Goal: Book appointment/travel/reservation

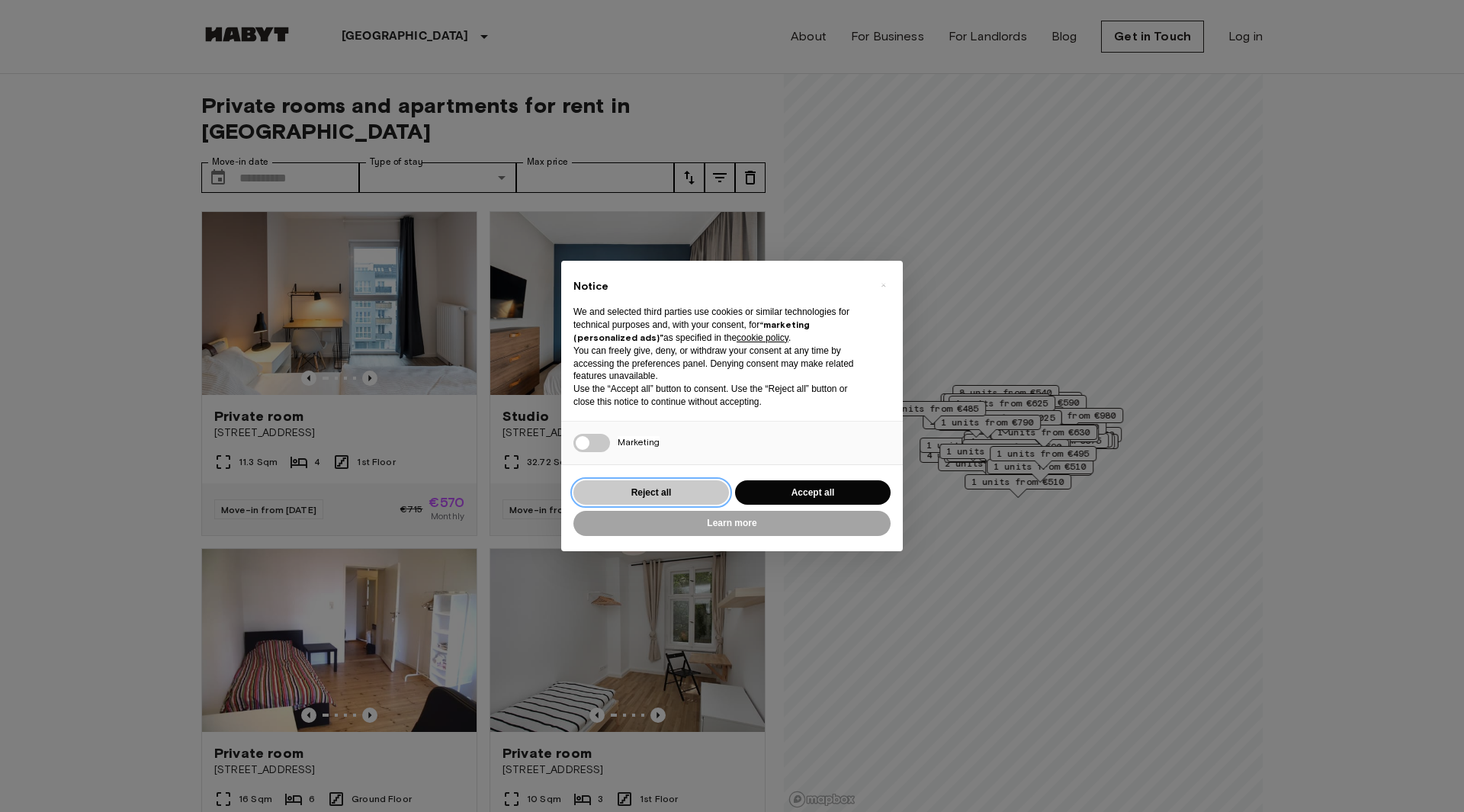
click at [705, 490] on button "Reject all" at bounding box center [651, 492] width 156 height 25
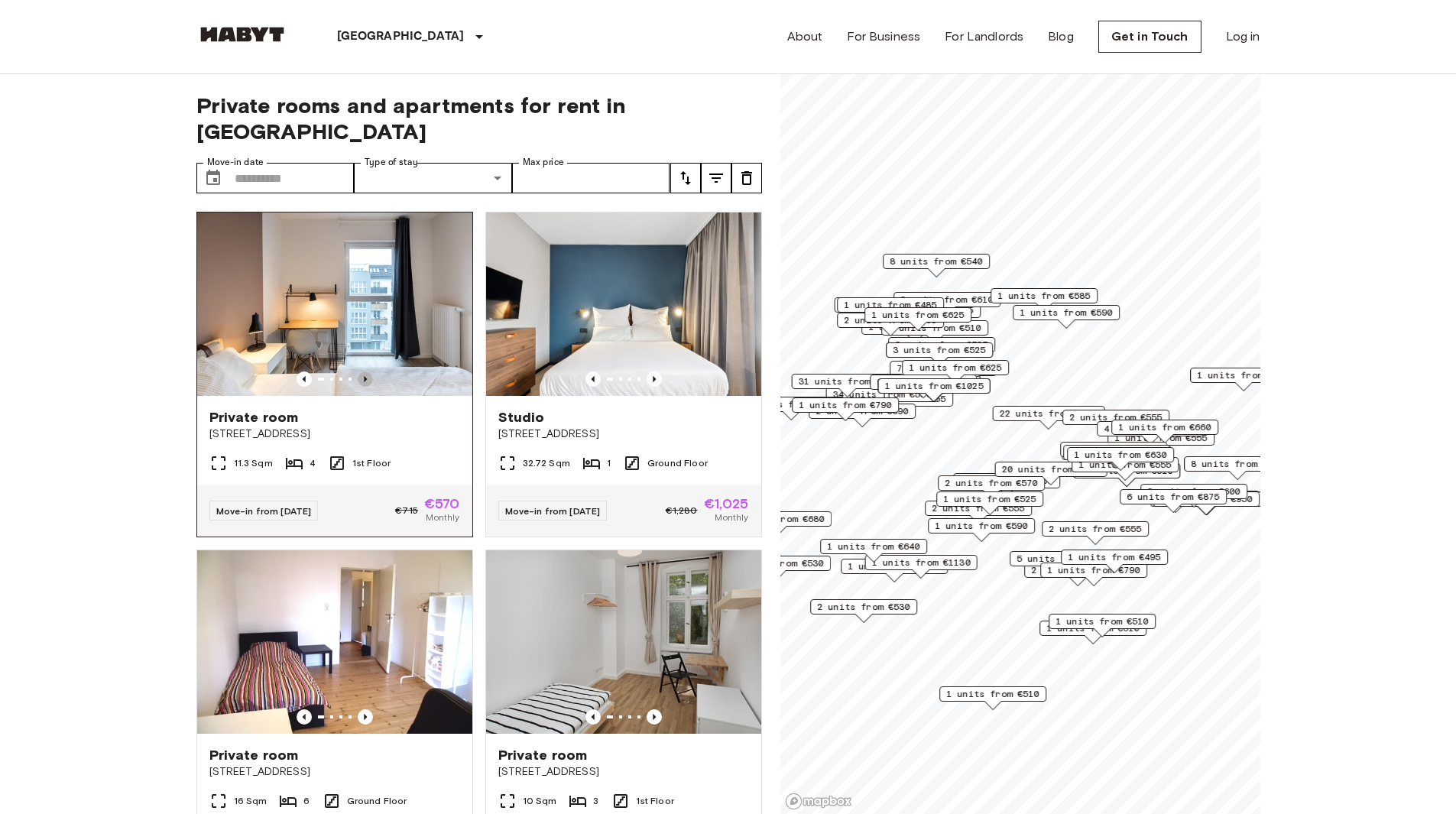
click at [360, 371] on icon "Previous image" at bounding box center [365, 379] width 15 height 15
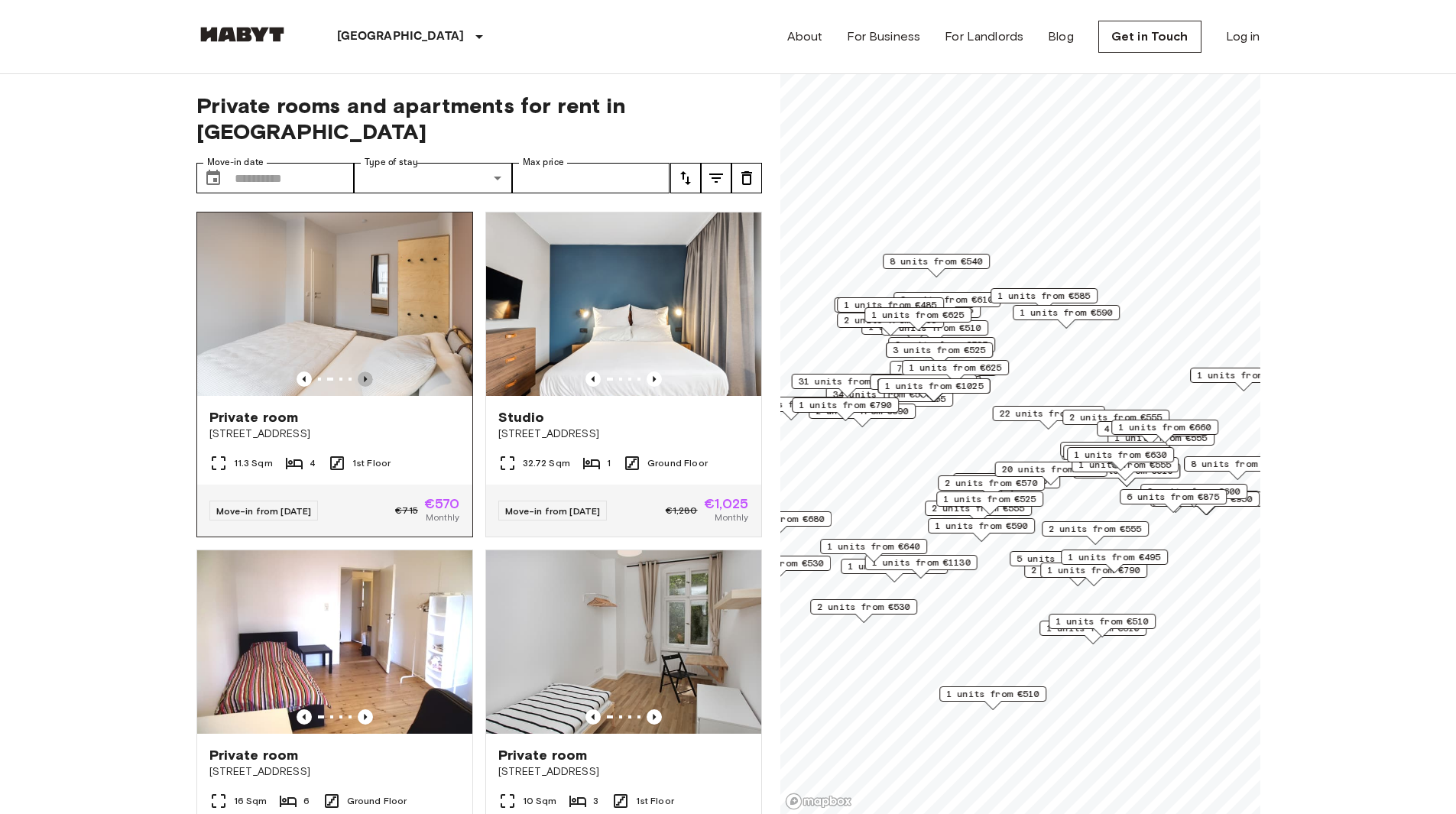
click at [360, 371] on icon "Previous image" at bounding box center [365, 379] width 15 height 15
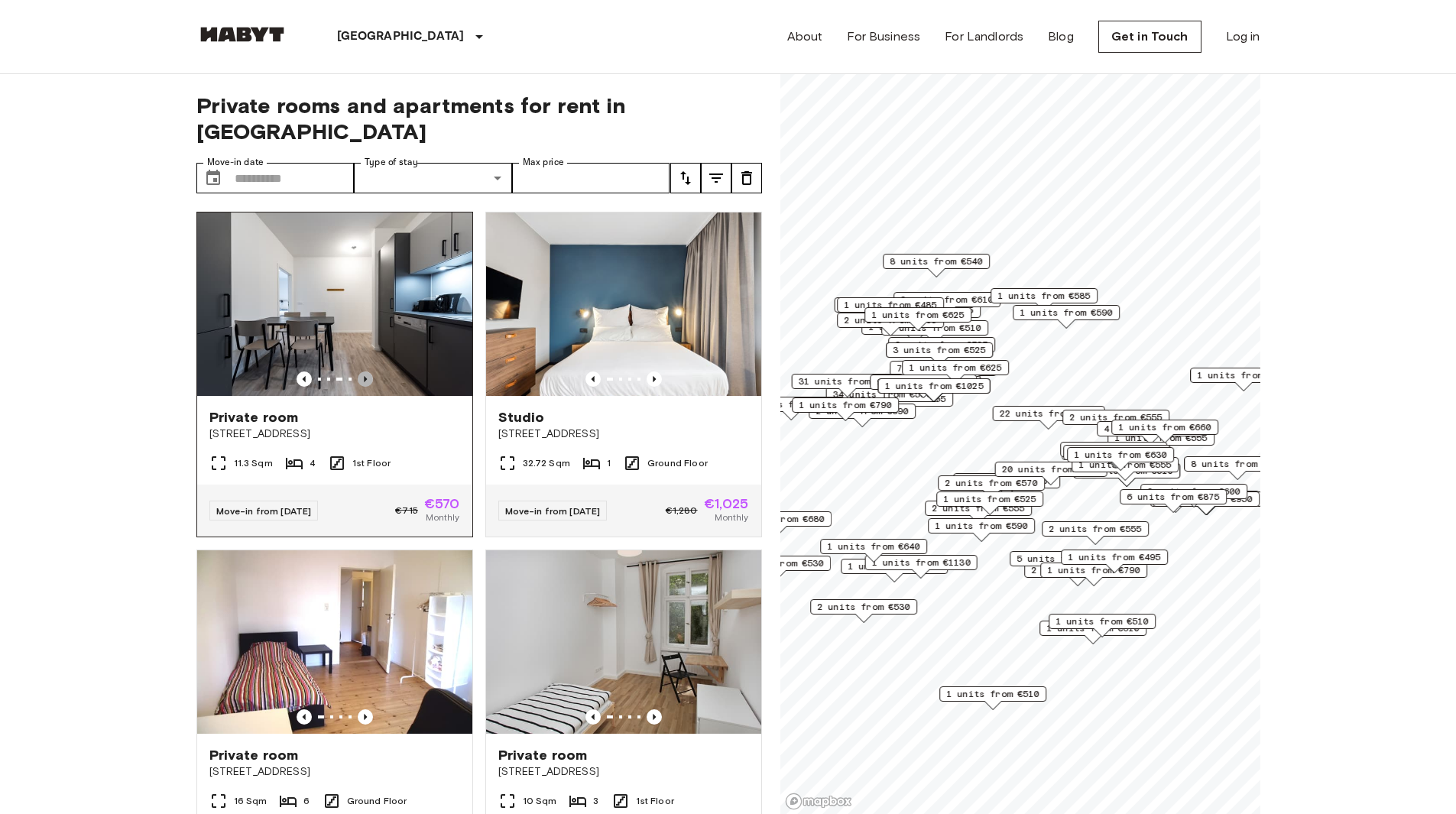
click at [360, 371] on icon "Previous image" at bounding box center [365, 379] width 15 height 15
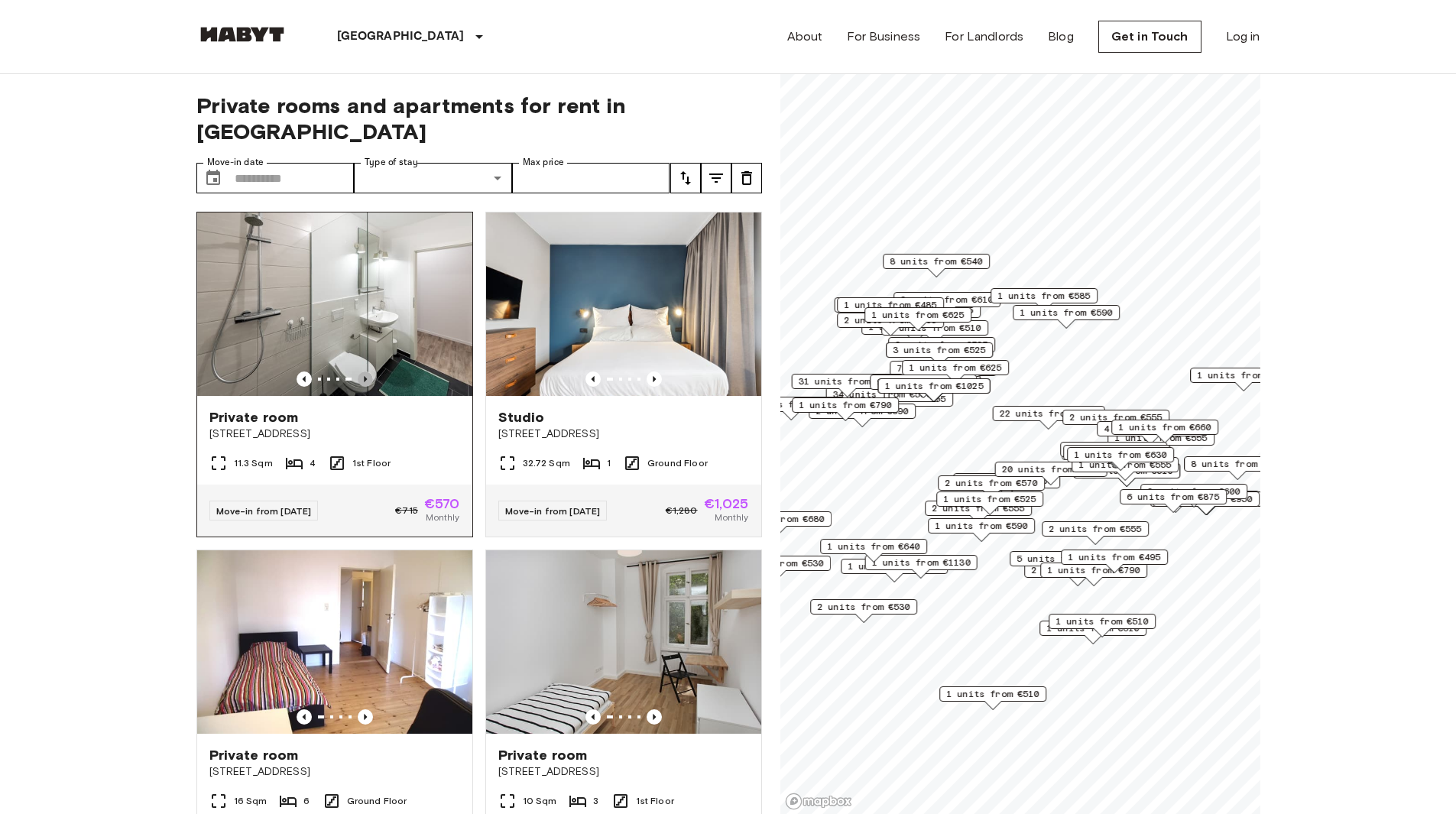
click at [360, 371] on icon "Previous image" at bounding box center [365, 379] width 15 height 15
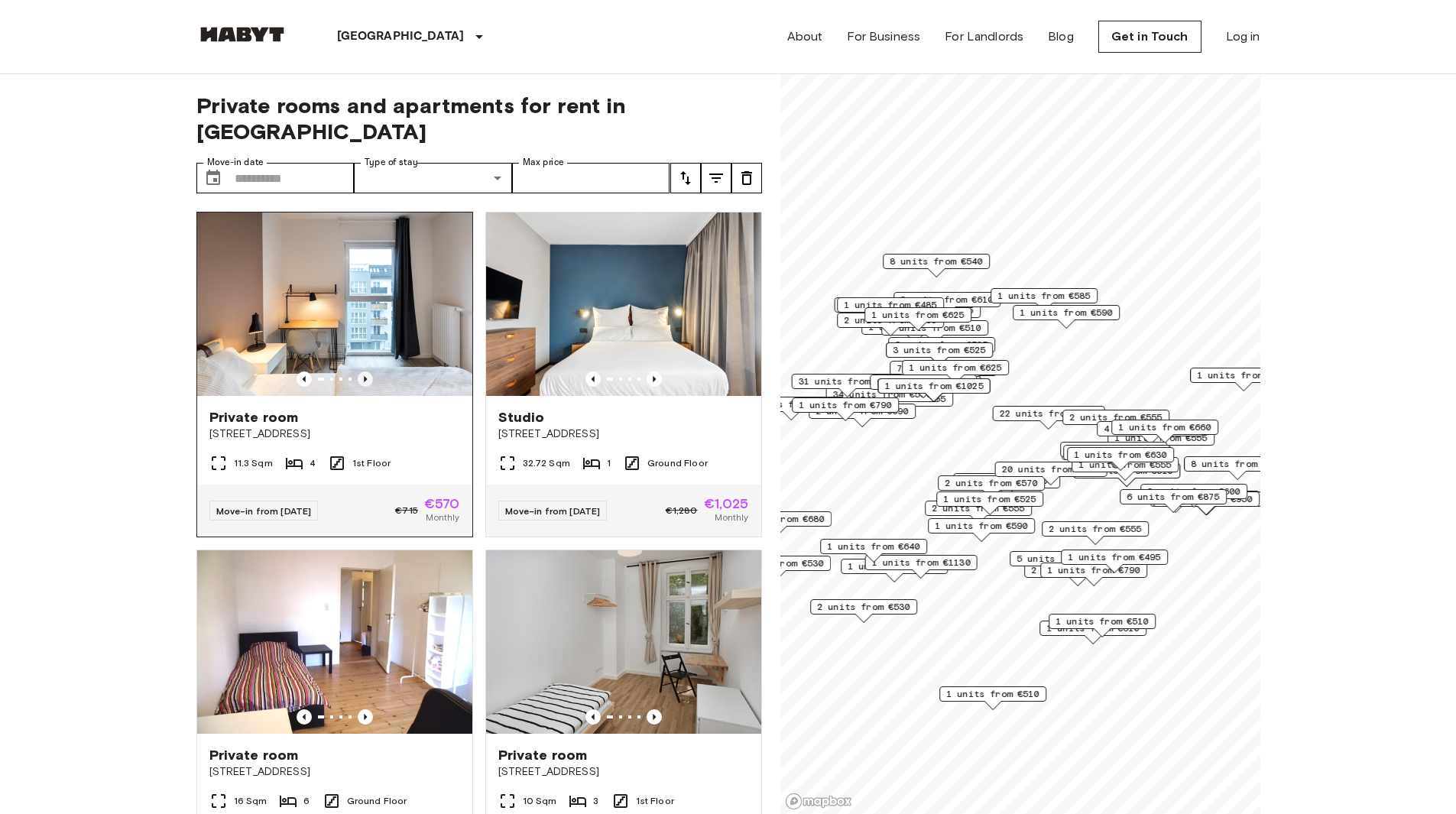
click at [360, 371] on icon "Previous image" at bounding box center [365, 379] width 15 height 15
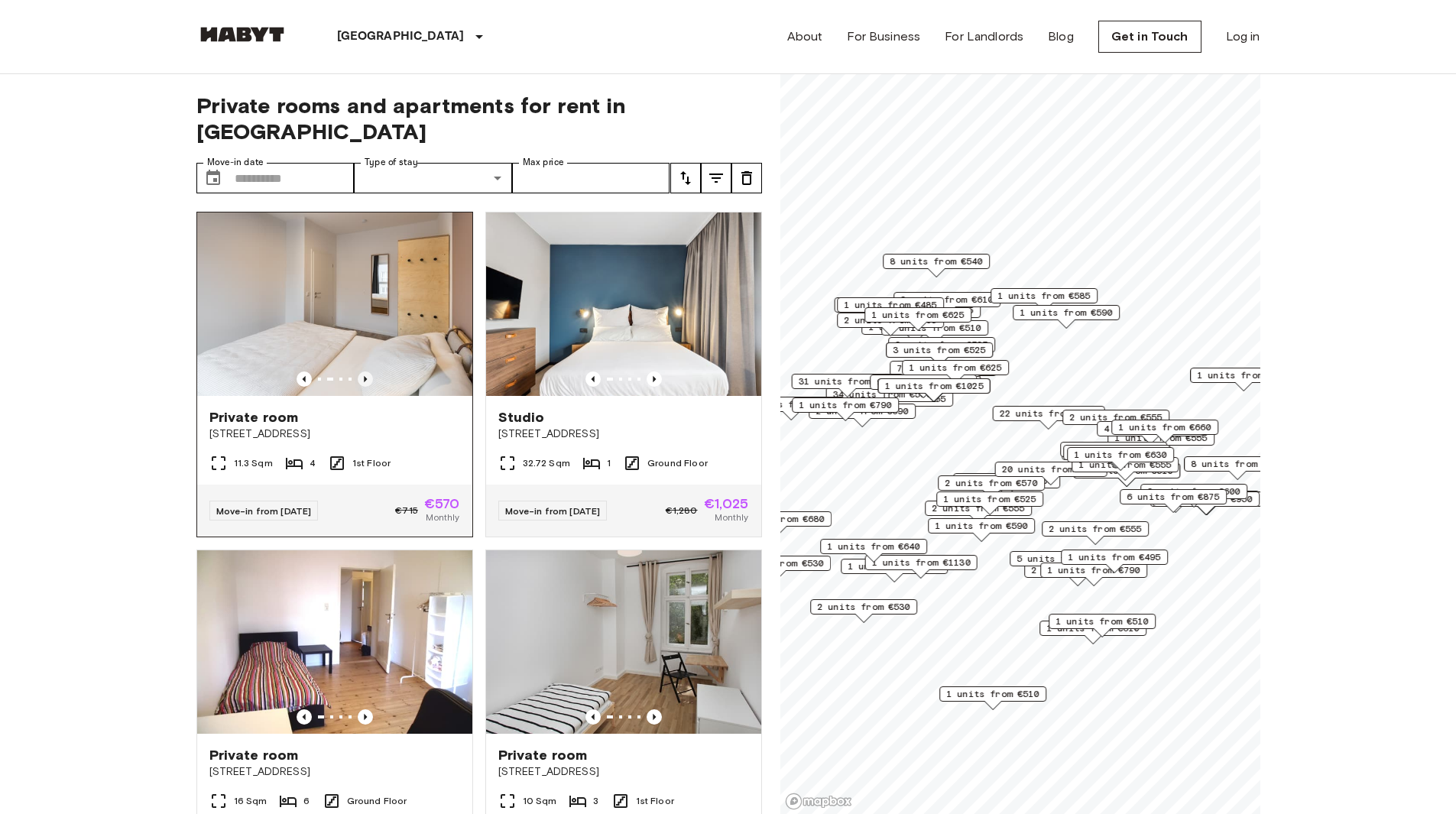
click at [360, 371] on icon "Previous image" at bounding box center [365, 379] width 15 height 15
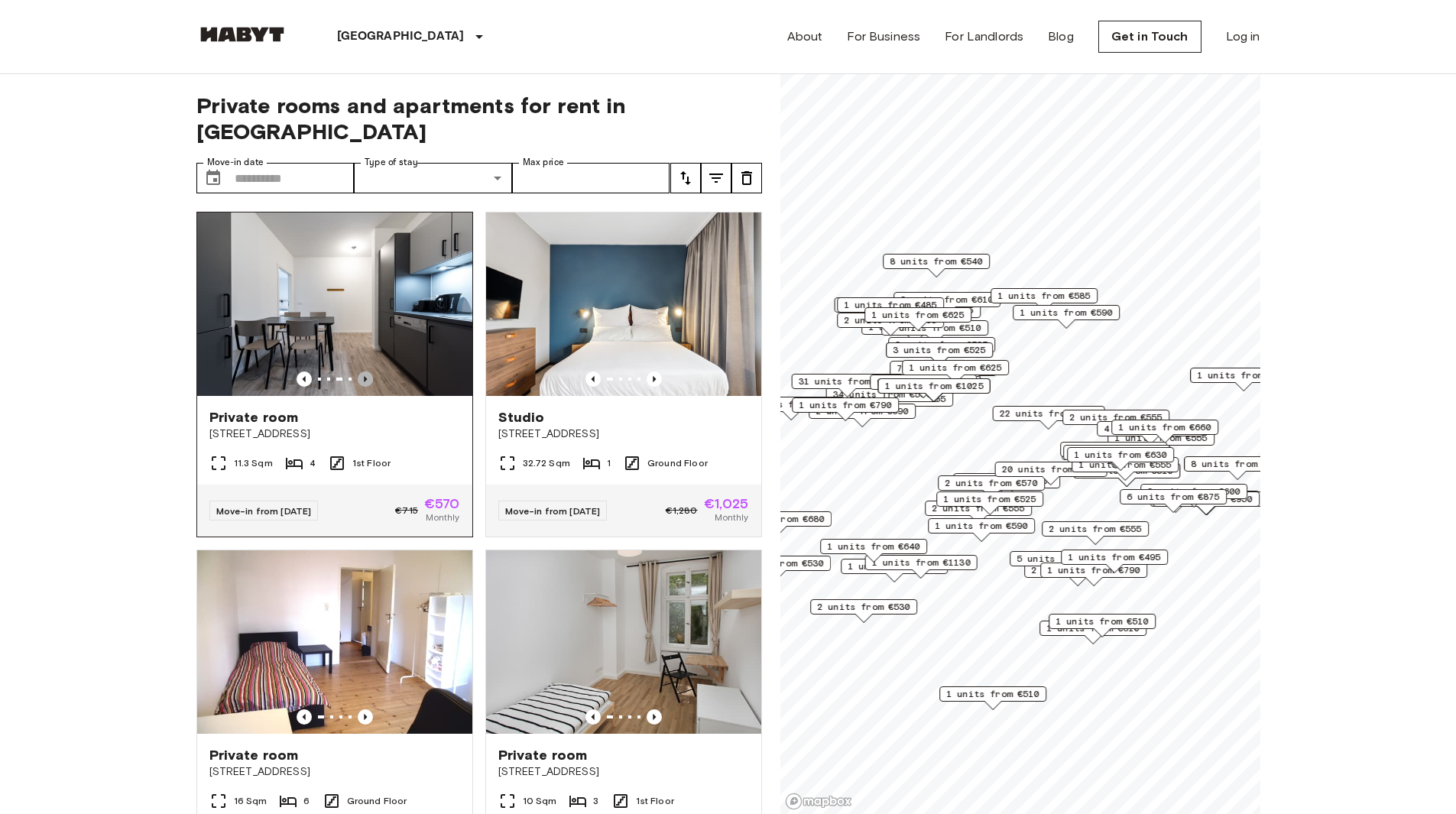
click at [360, 371] on icon "Previous image" at bounding box center [365, 379] width 15 height 15
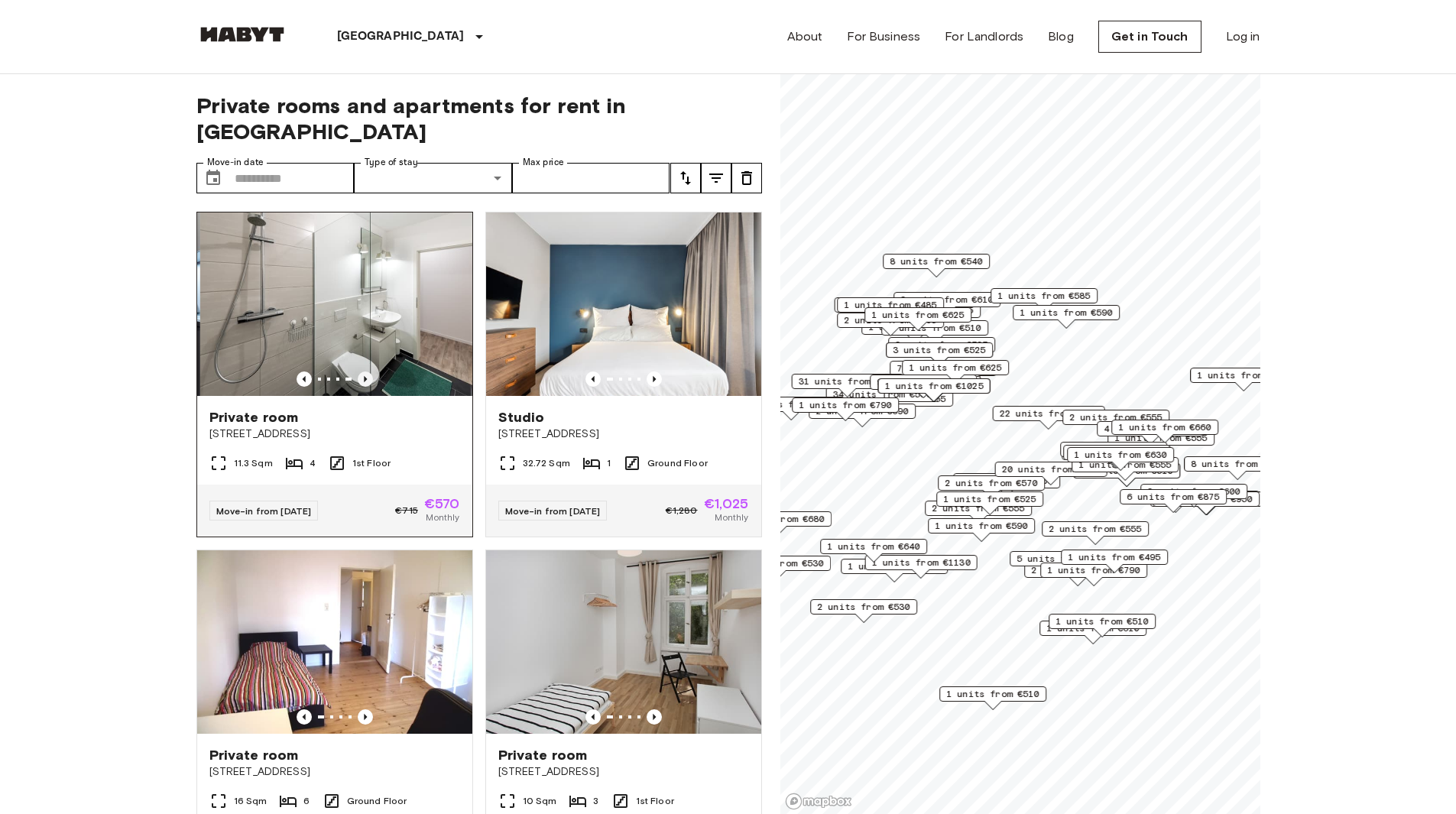
click at [360, 371] on icon "Previous image" at bounding box center [365, 379] width 15 height 15
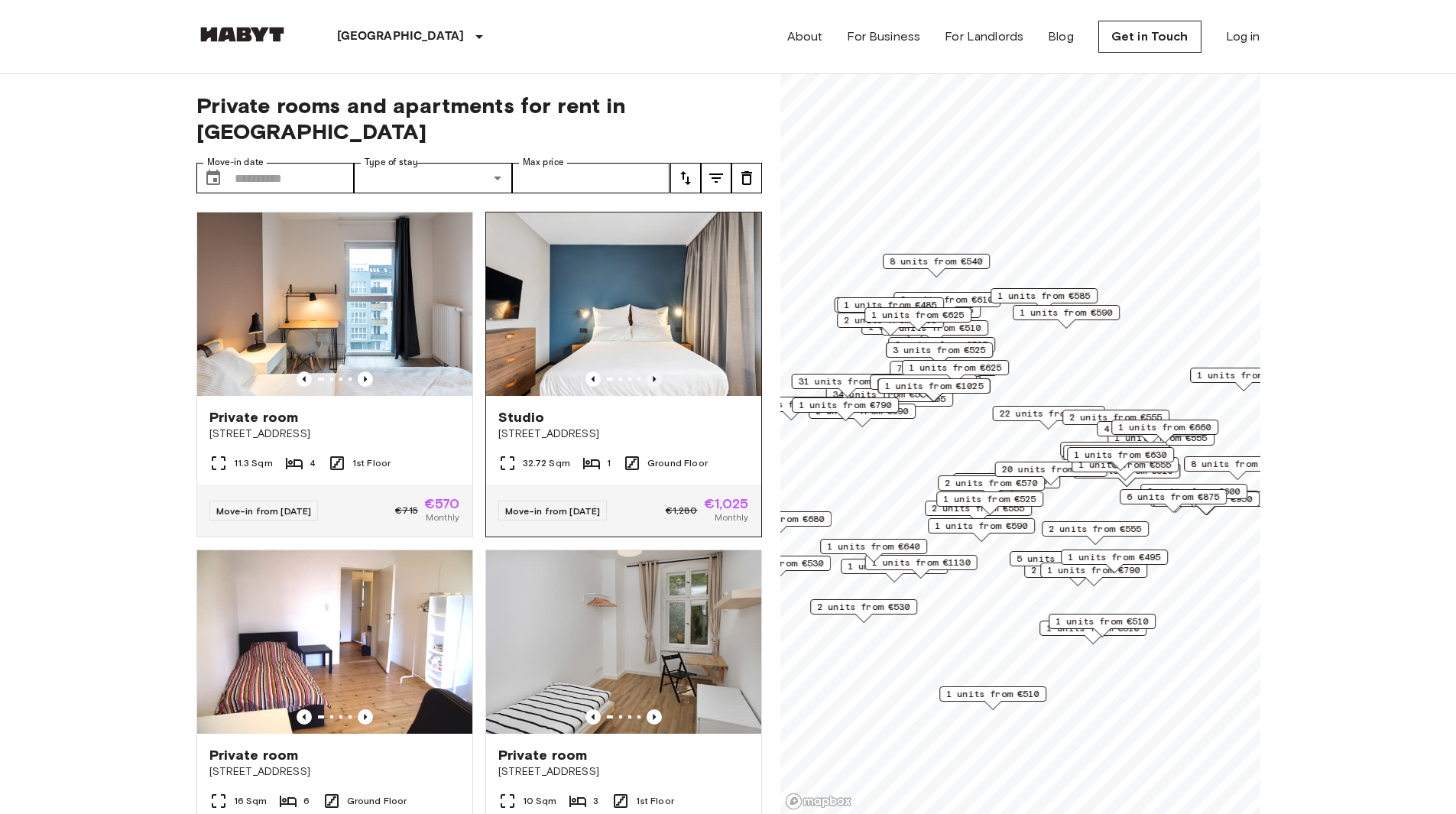
click at [647, 371] on icon "Previous image" at bounding box center [654, 379] width 15 height 15
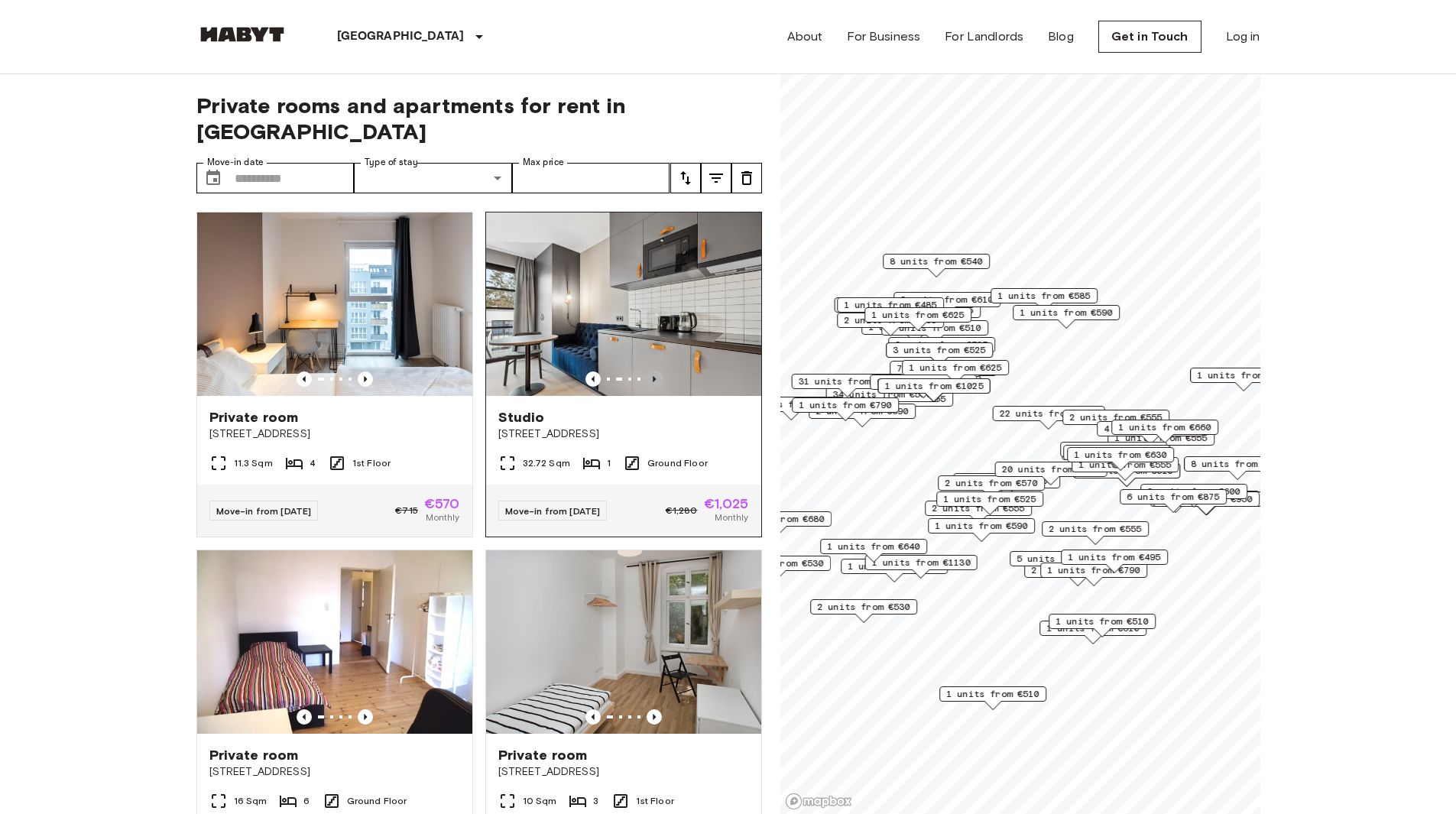
click at [647, 371] on icon "Previous image" at bounding box center [654, 379] width 15 height 15
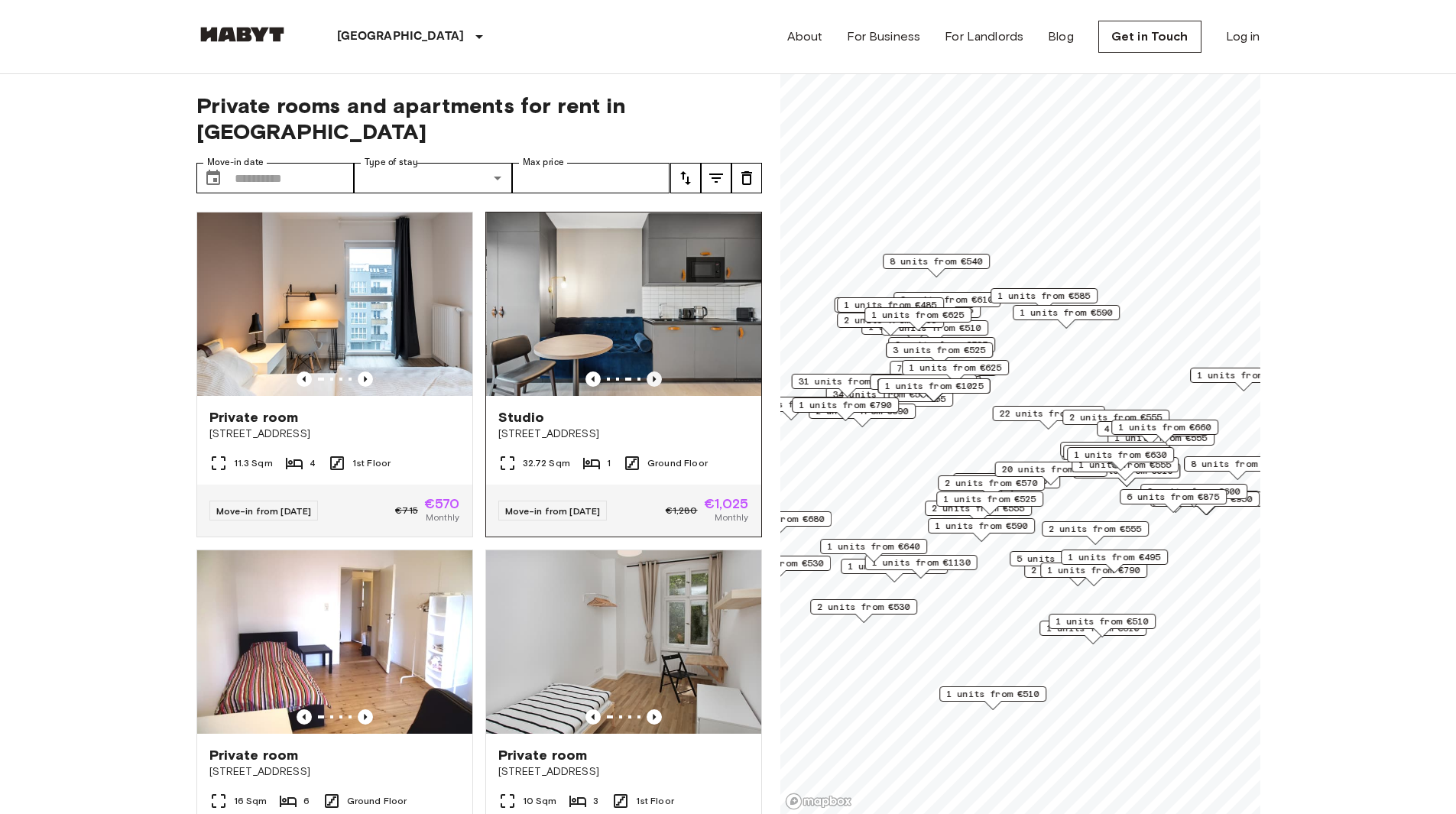
click at [647, 371] on icon "Previous image" at bounding box center [654, 379] width 15 height 15
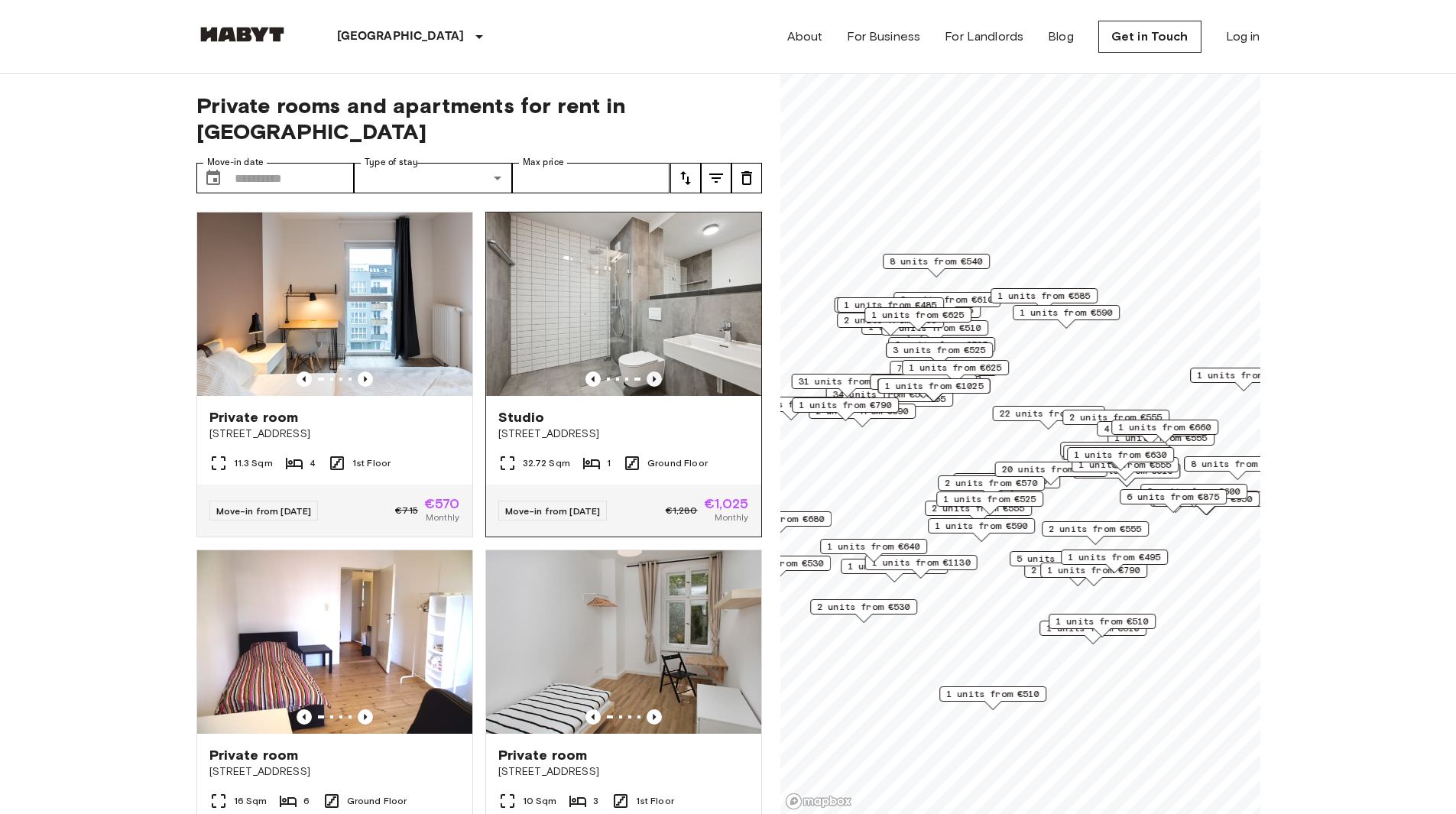
click at [647, 371] on icon "Previous image" at bounding box center [654, 379] width 15 height 15
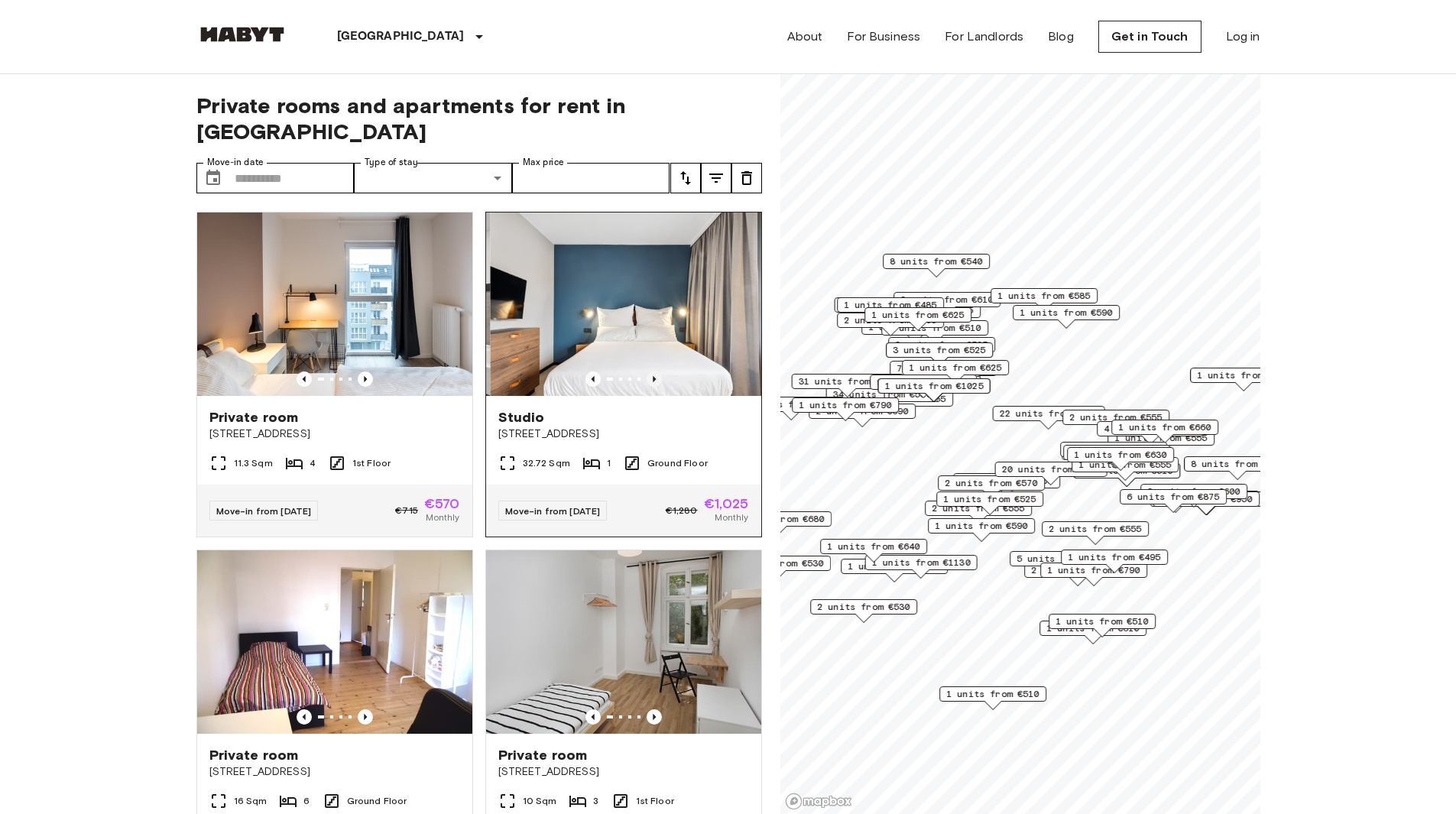
click at [647, 371] on icon "Previous image" at bounding box center [654, 379] width 15 height 15
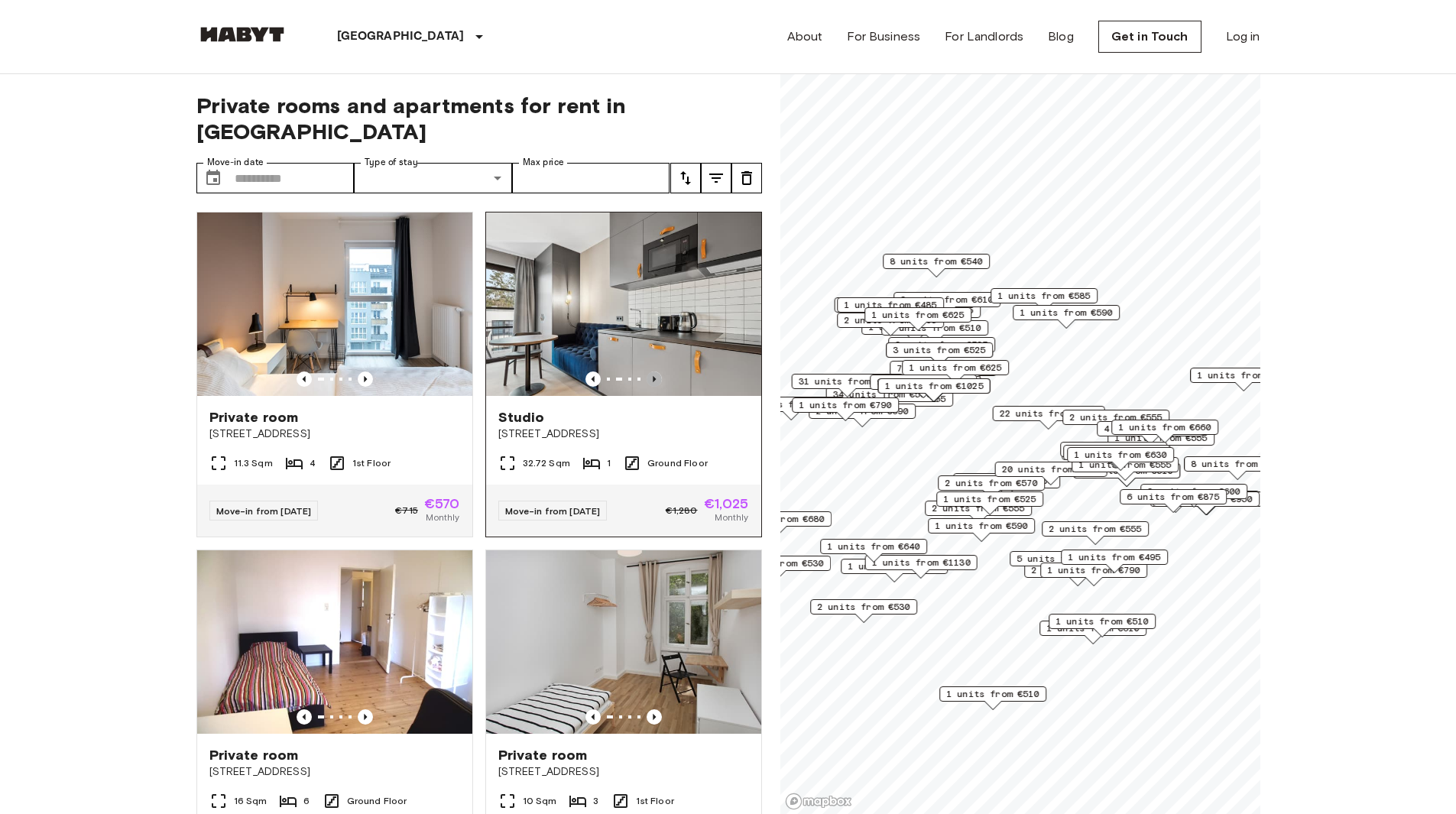
click at [647, 371] on icon "Previous image" at bounding box center [654, 379] width 15 height 15
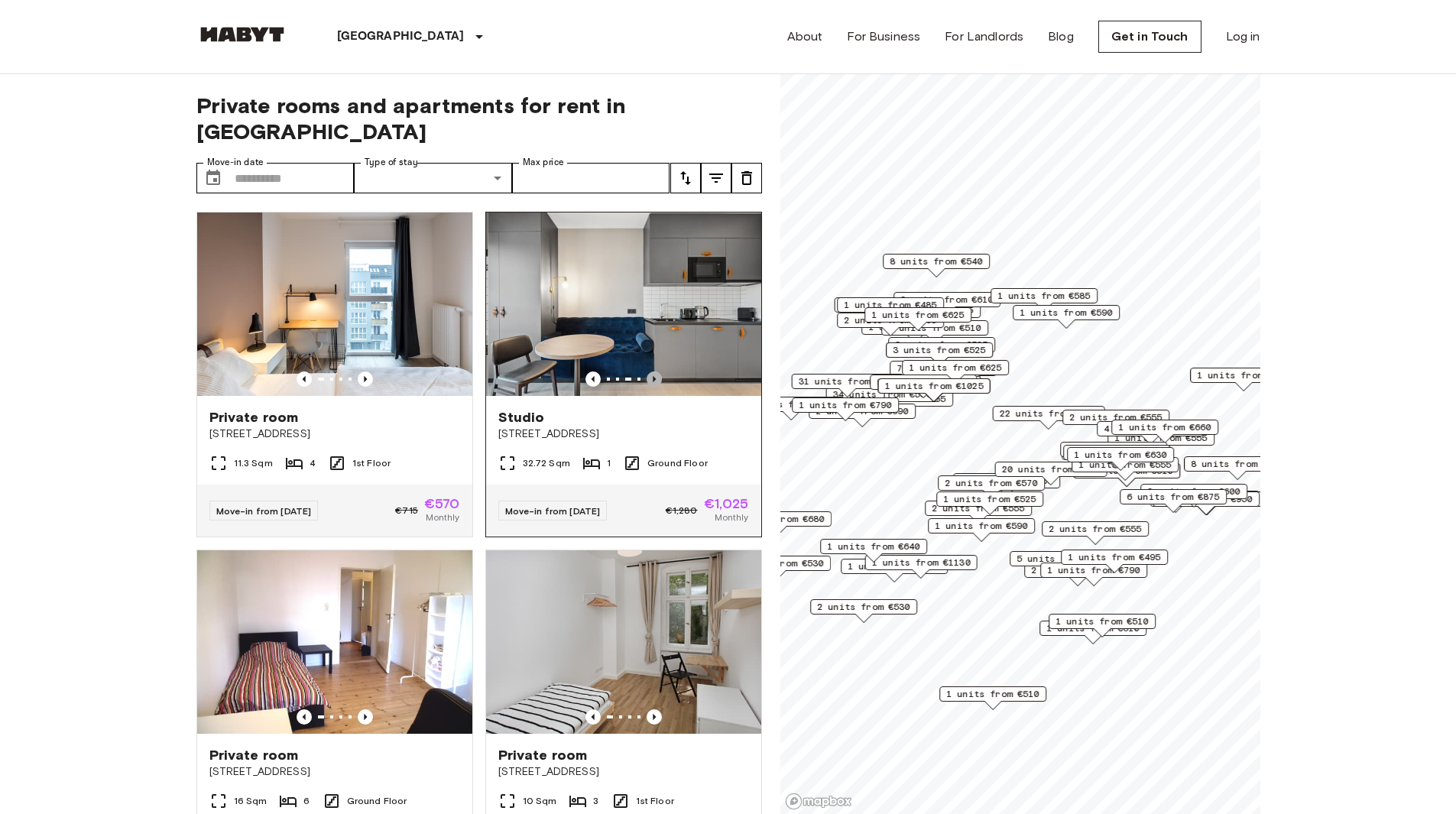
click at [647, 371] on icon "Previous image" at bounding box center [654, 379] width 15 height 15
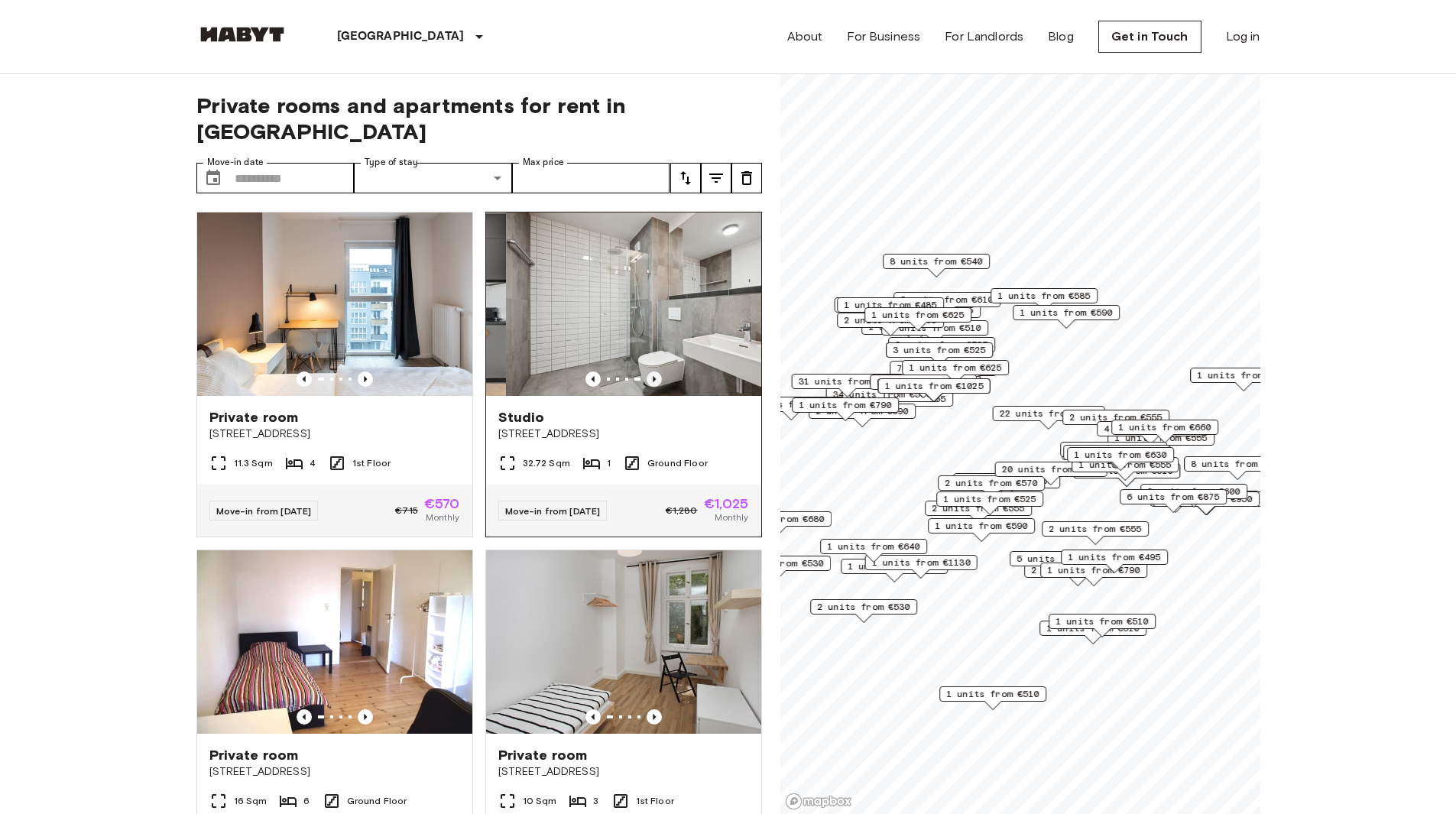
click at [647, 371] on icon "Previous image" at bounding box center [654, 379] width 15 height 15
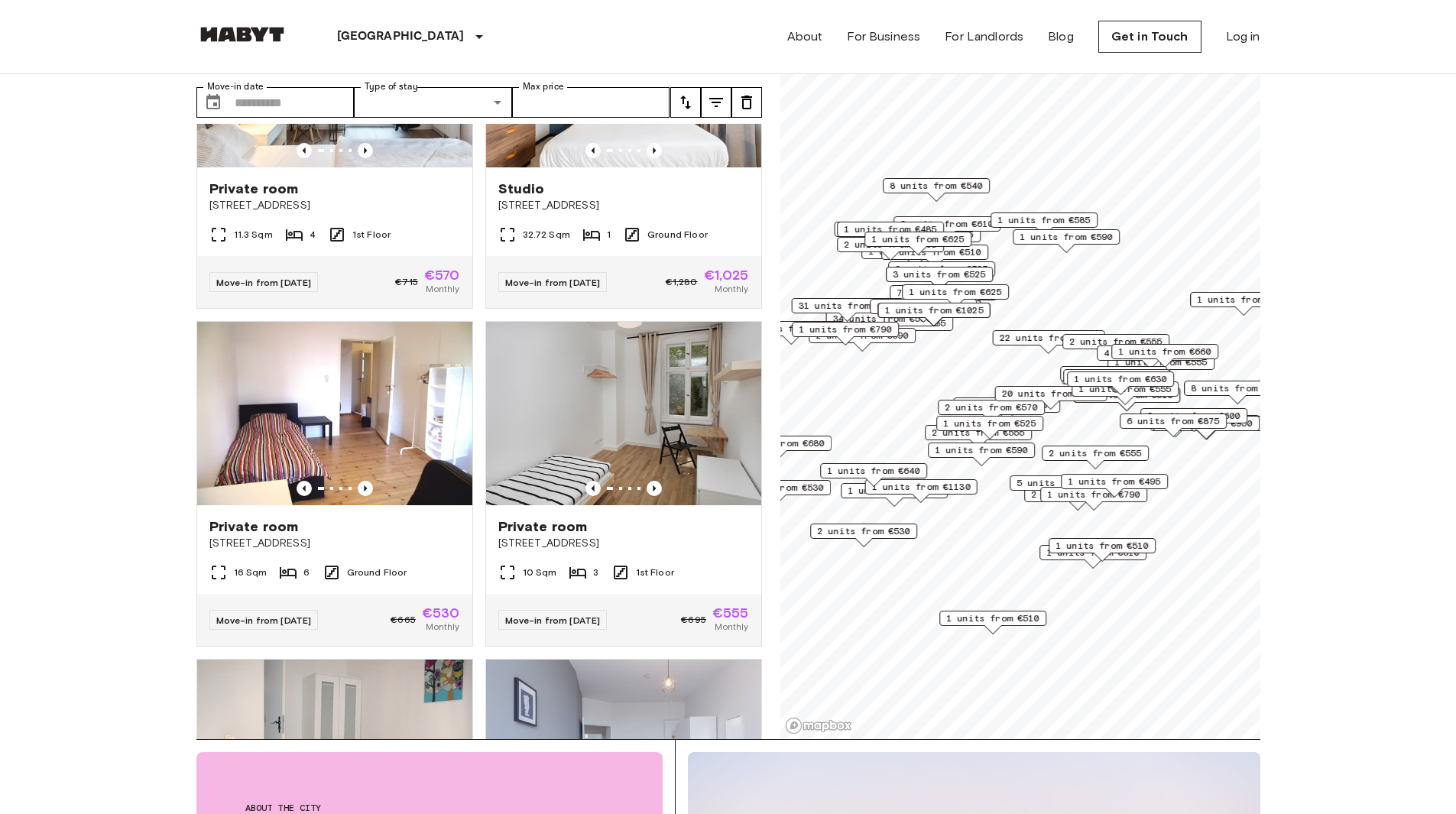
scroll to position [77, 0]
click at [365, 480] on icon "Previous image" at bounding box center [365, 488] width 15 height 15
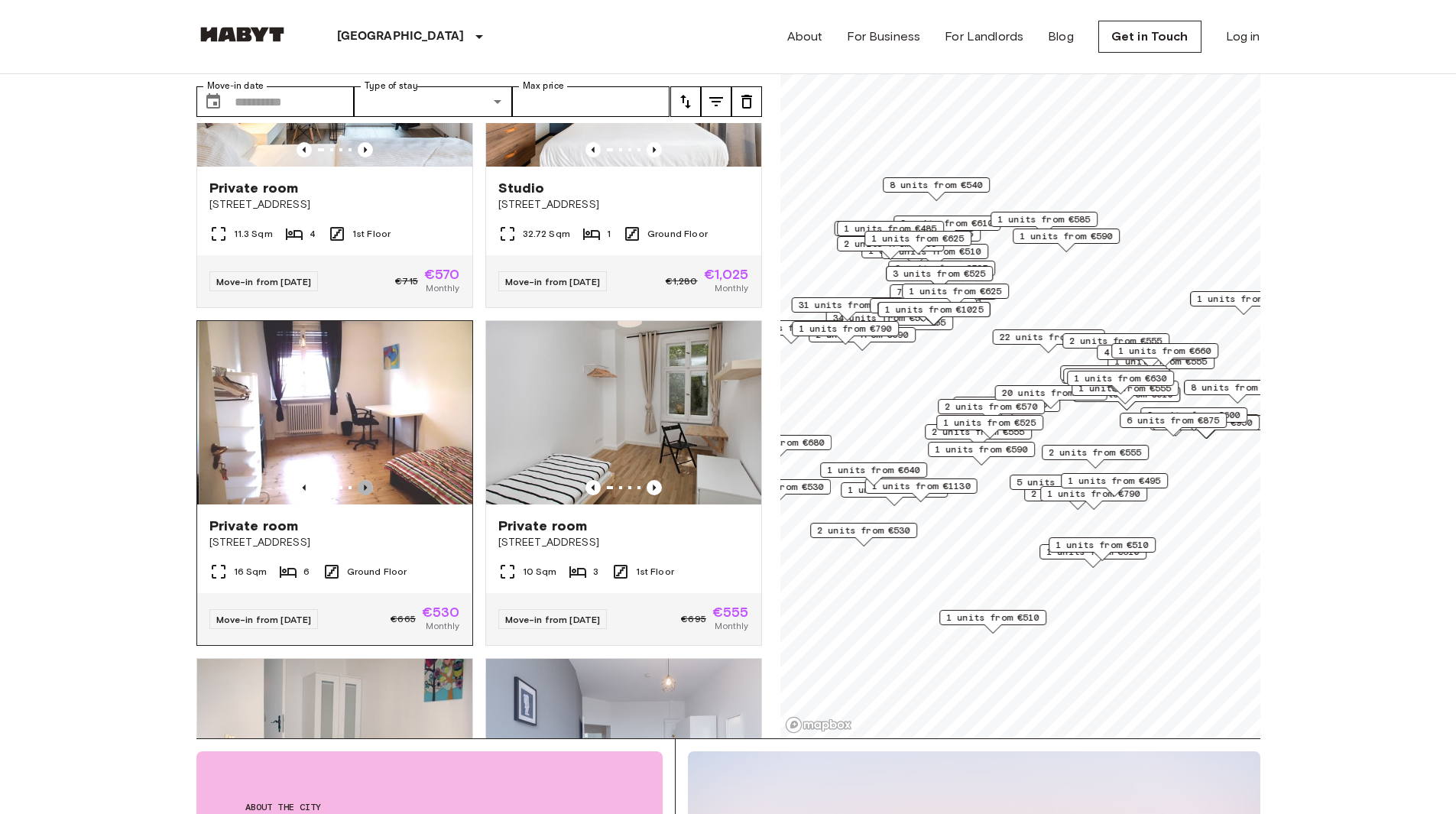
click at [365, 480] on icon "Previous image" at bounding box center [365, 488] width 15 height 15
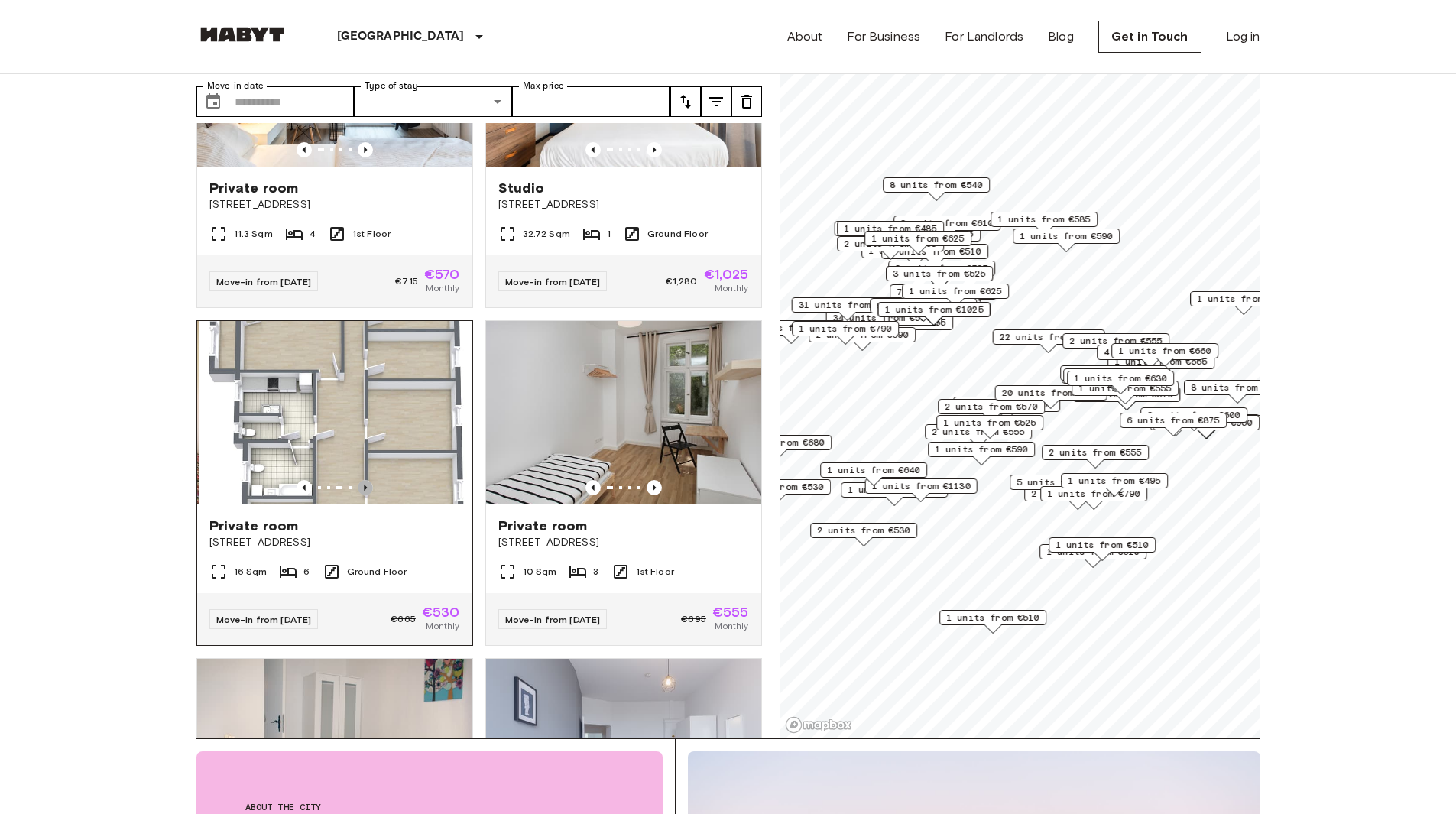
click at [365, 480] on icon "Previous image" at bounding box center [365, 488] width 15 height 15
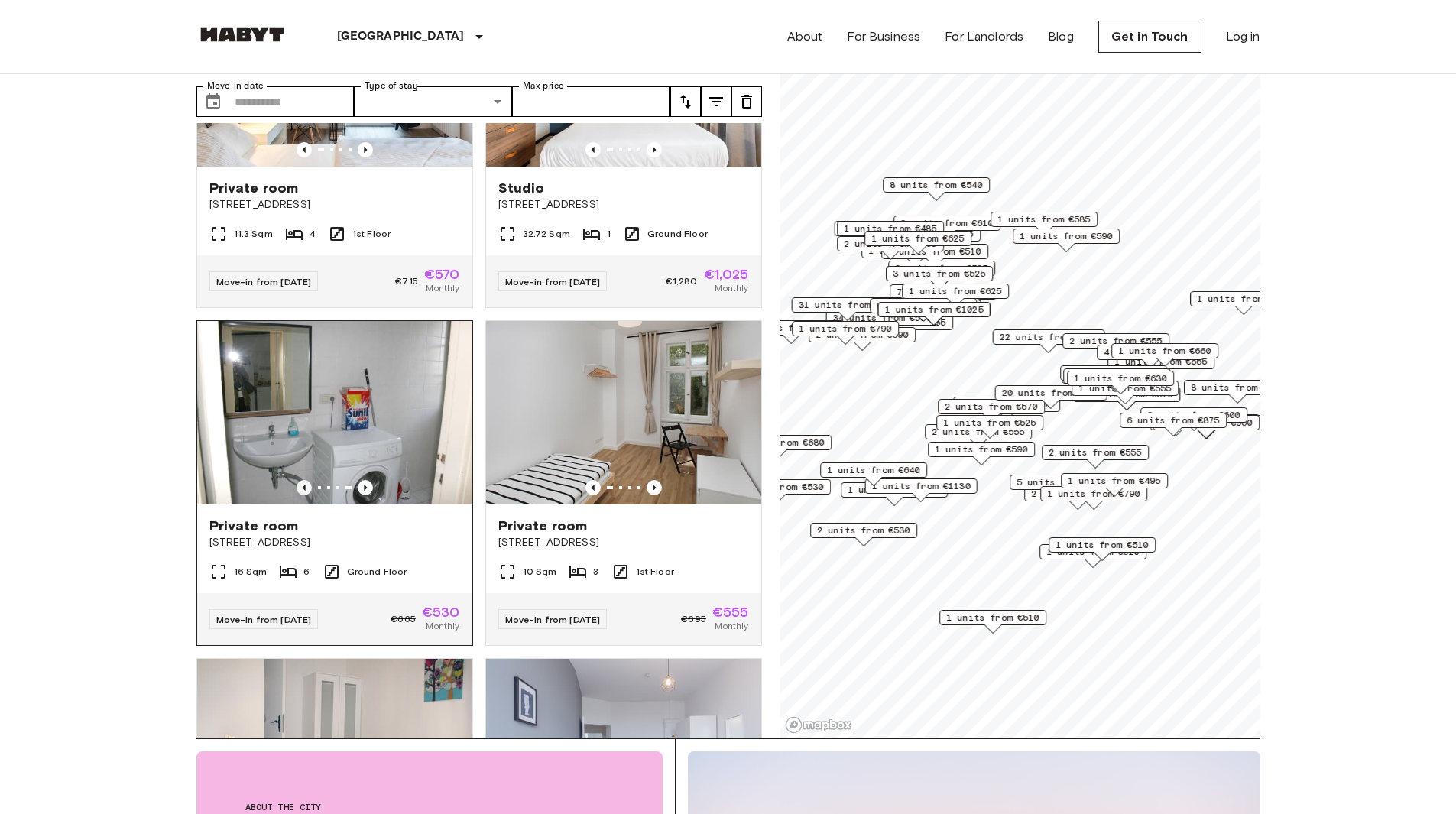
click at [303, 480] on icon "Previous image" at bounding box center [304, 488] width 15 height 15
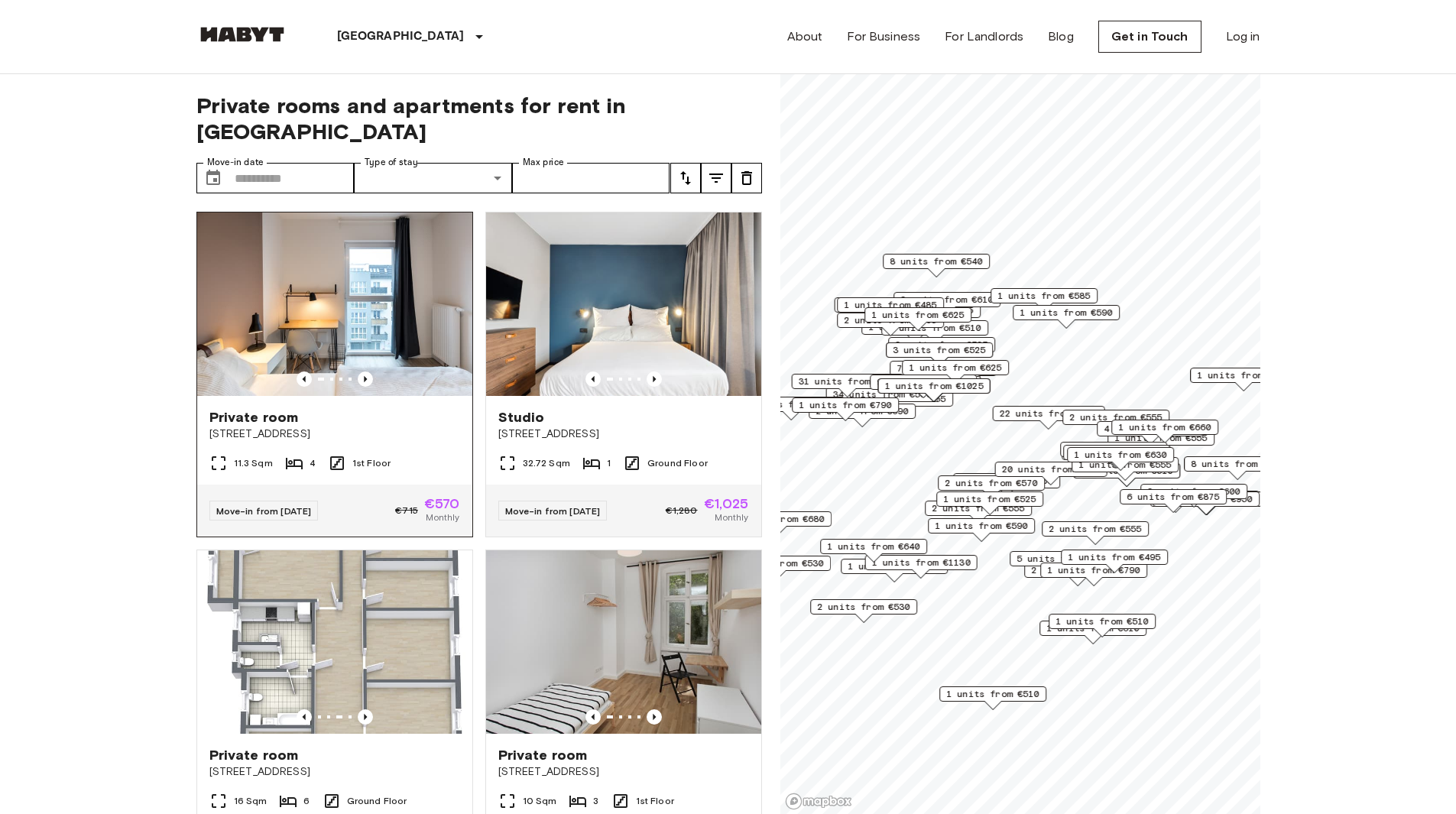
scroll to position [0, 0]
click at [587, 163] on input "Max price" at bounding box center [590, 178] width 158 height 31
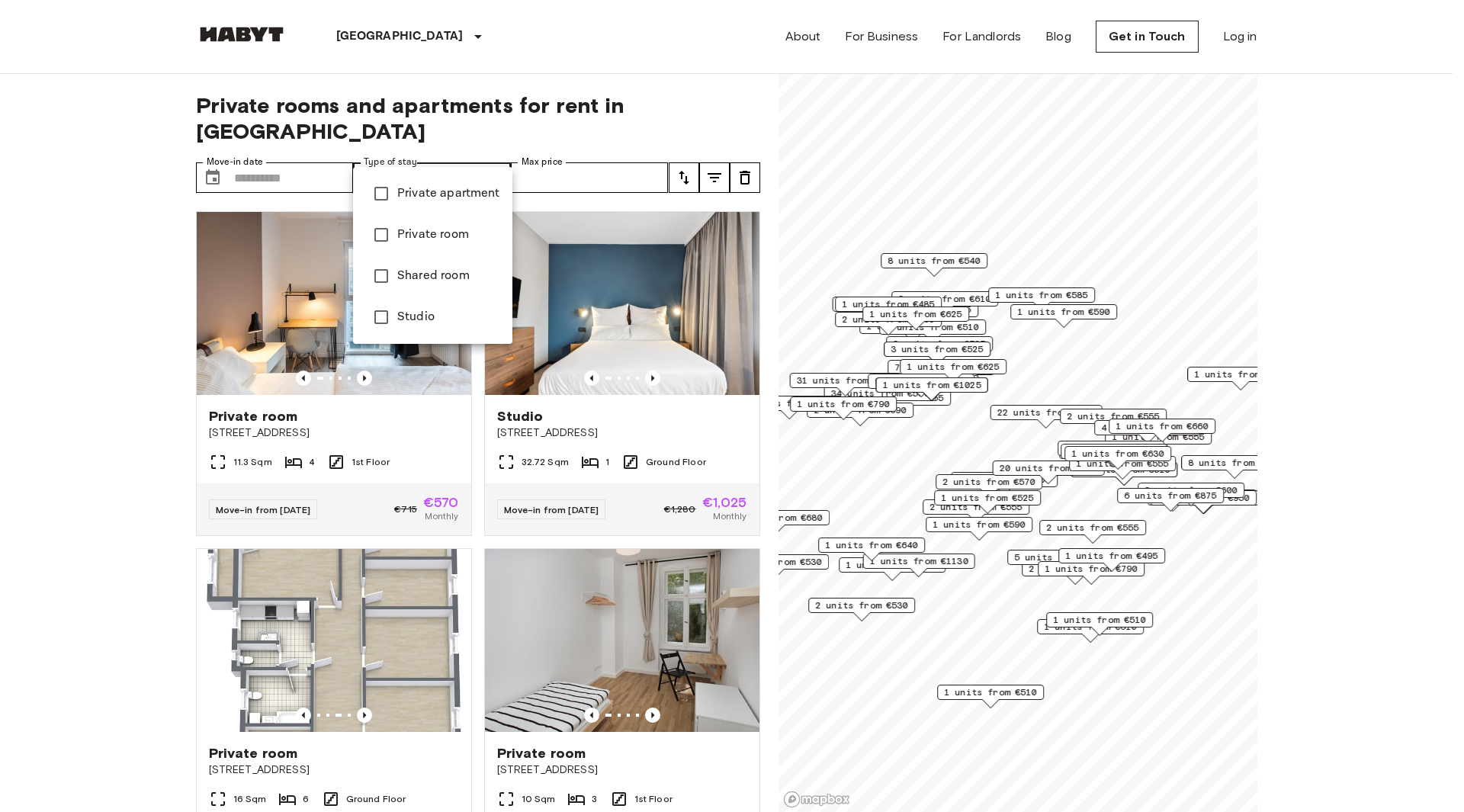
type input "******"
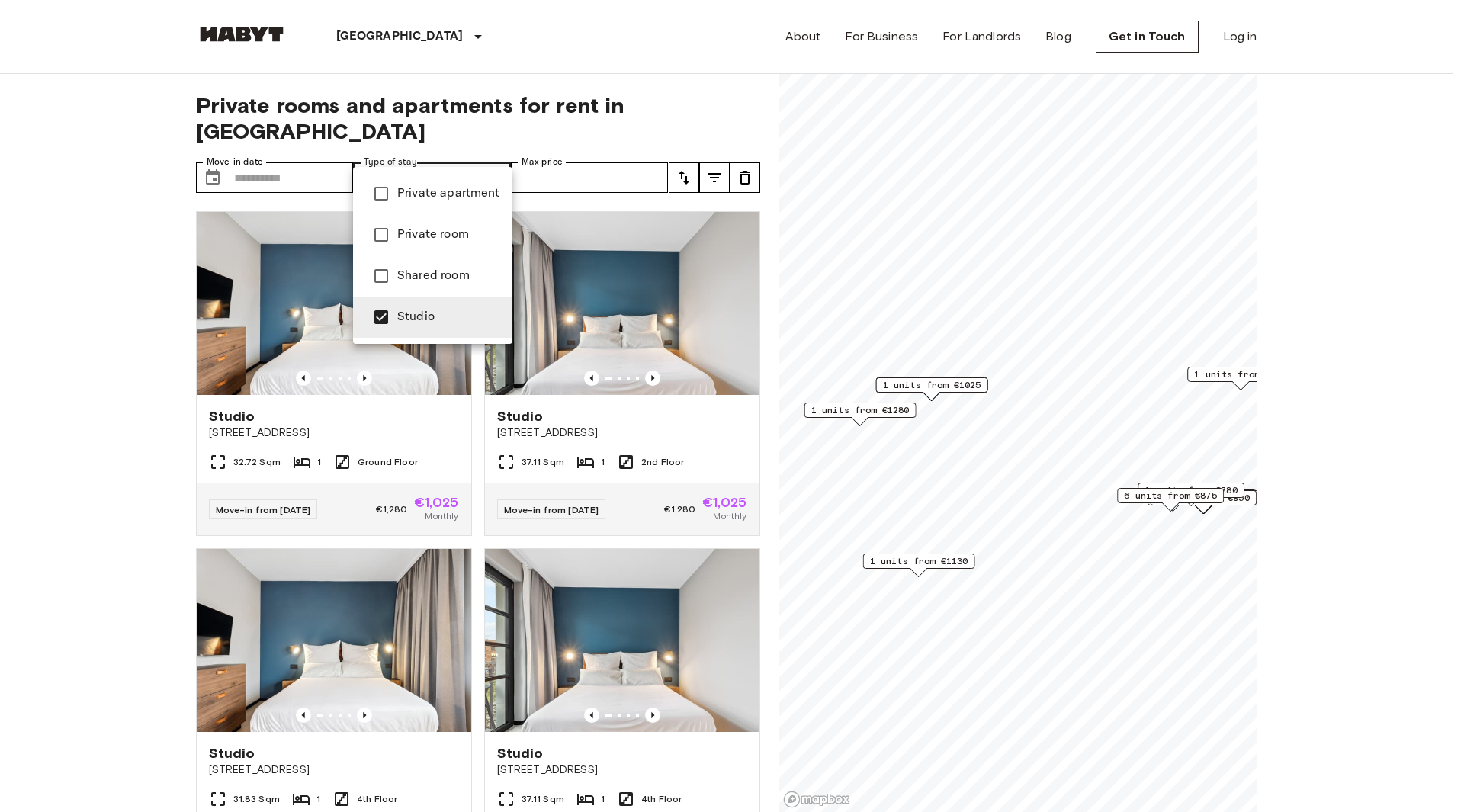
click at [52, 300] on div at bounding box center [732, 406] width 1464 height 812
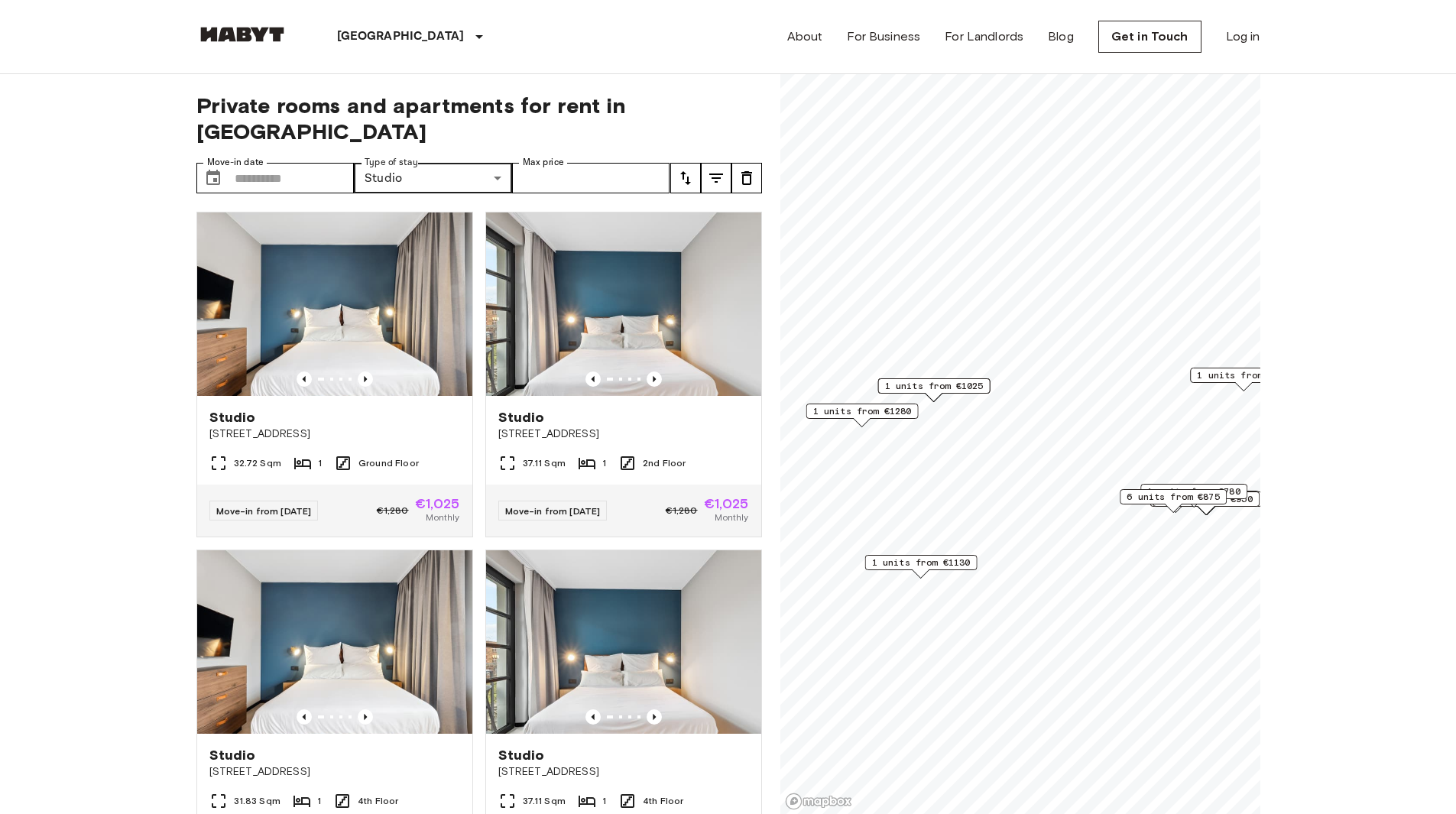
scroll to position [230, 0]
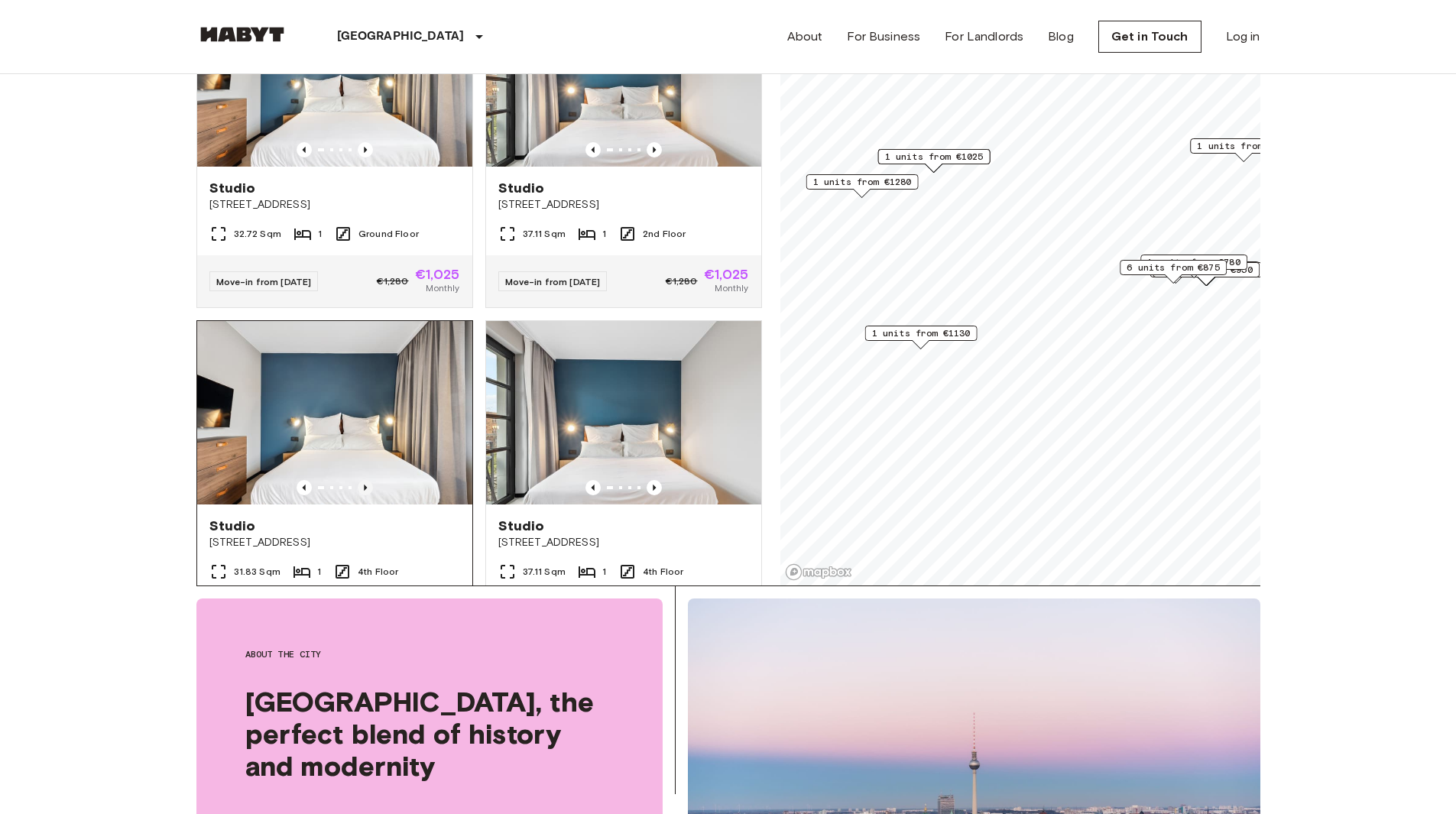
click at [364, 480] on icon "Previous image" at bounding box center [365, 488] width 15 height 15
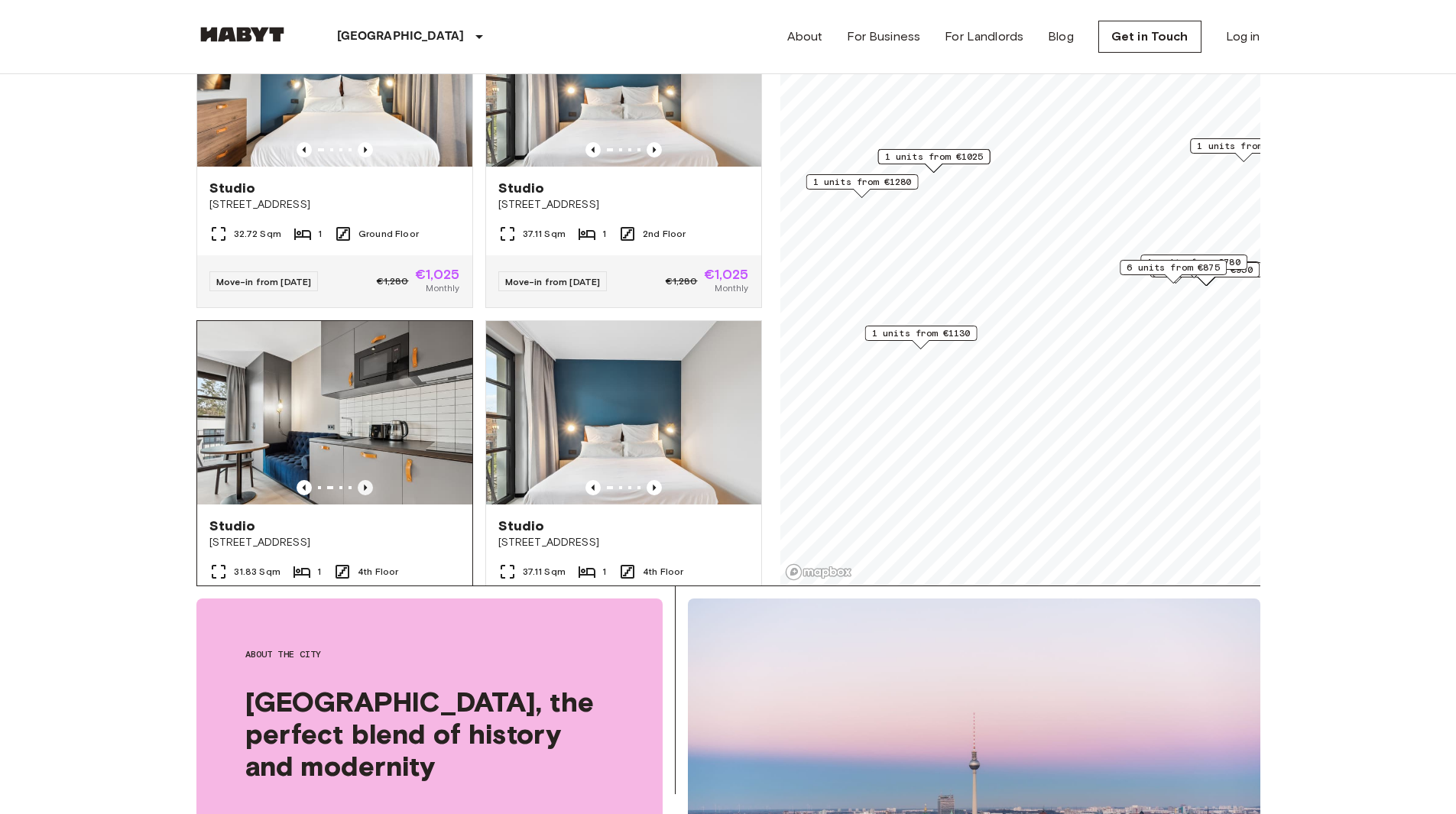
click at [364, 480] on icon "Previous image" at bounding box center [365, 488] width 15 height 15
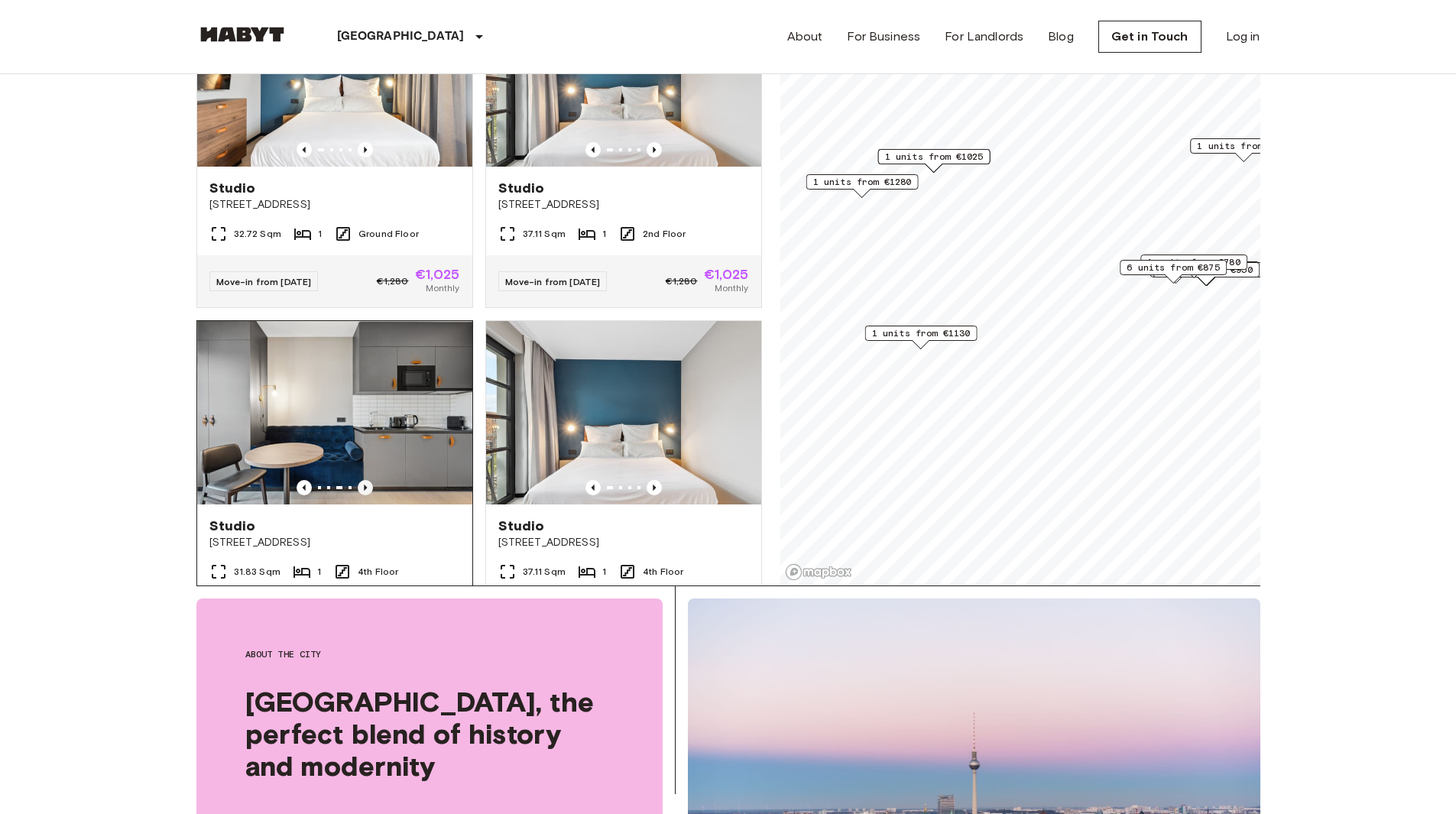
click at [364, 480] on icon "Previous image" at bounding box center [365, 488] width 15 height 15
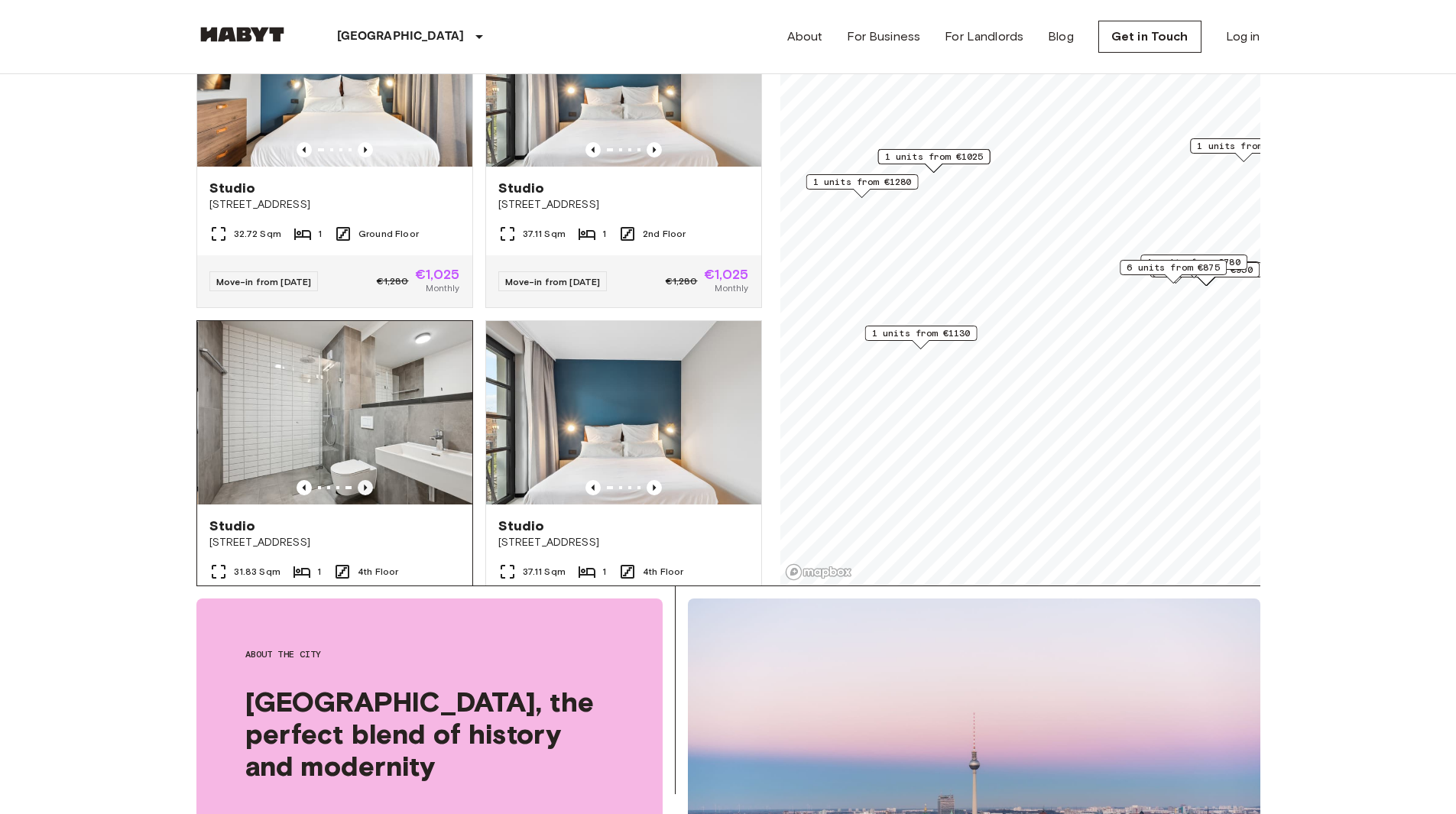
click at [364, 480] on icon "Previous image" at bounding box center [365, 488] width 15 height 15
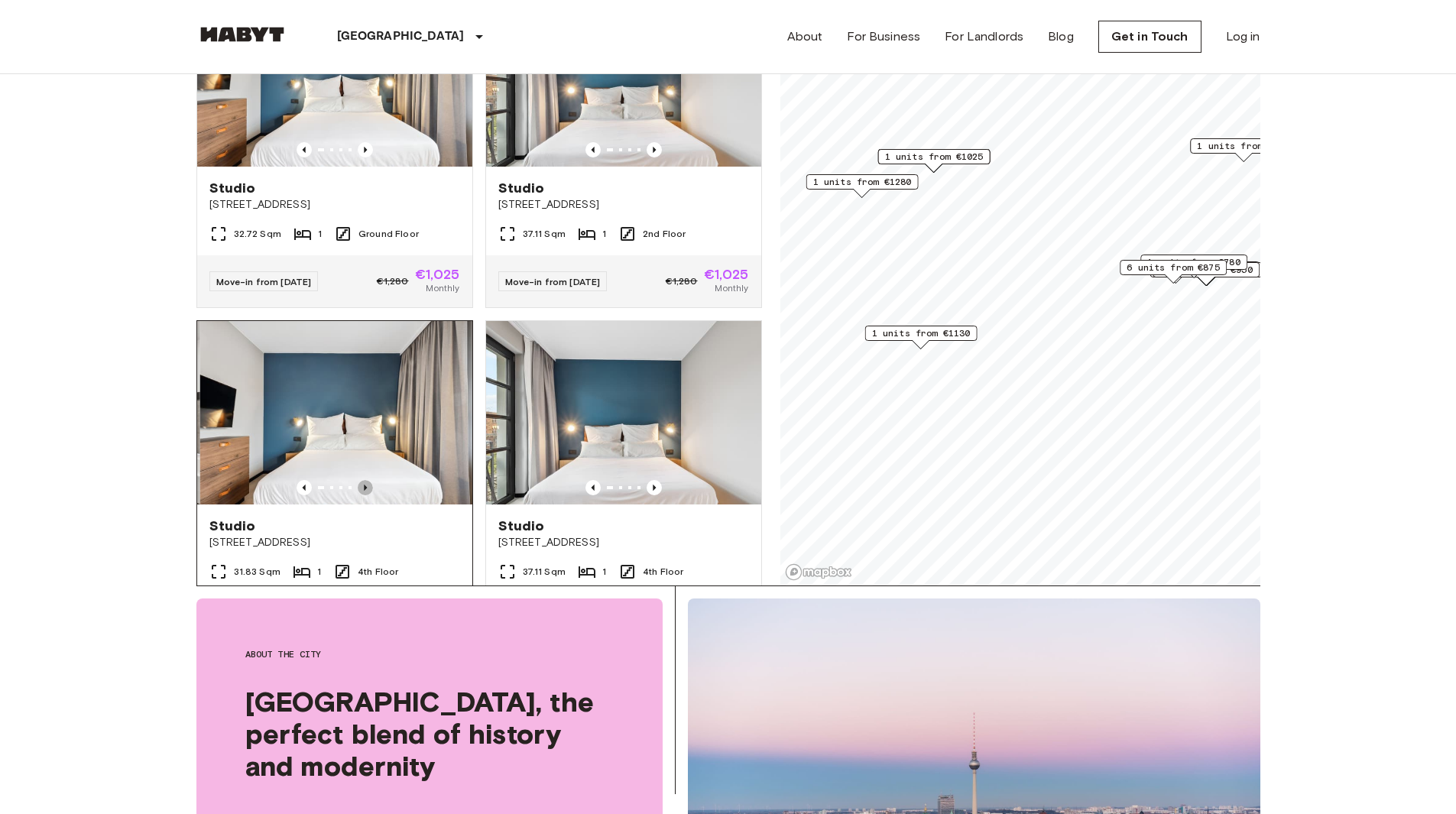
click at [364, 480] on icon "Previous image" at bounding box center [365, 488] width 15 height 15
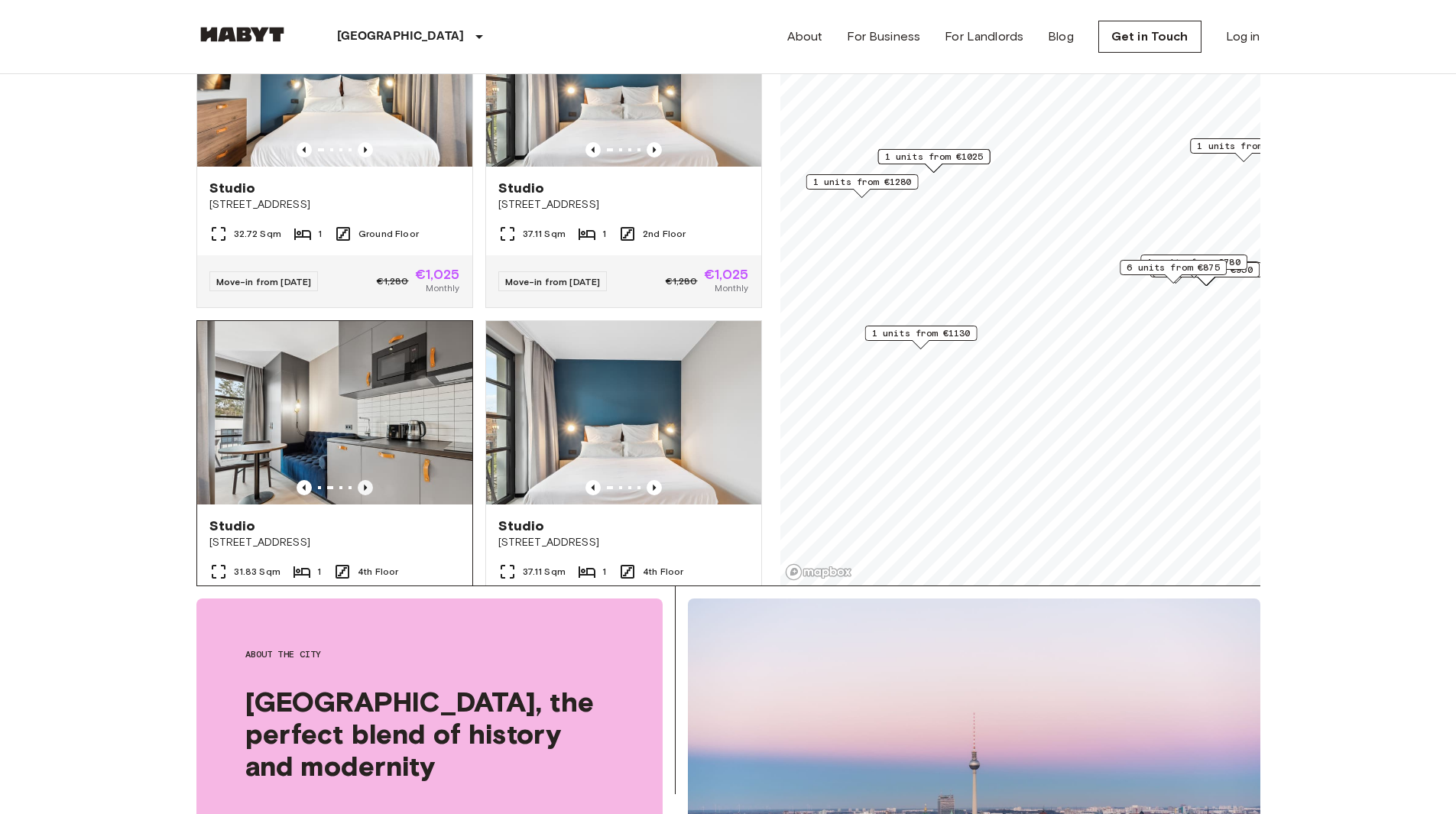
click at [364, 480] on icon "Previous image" at bounding box center [365, 488] width 15 height 15
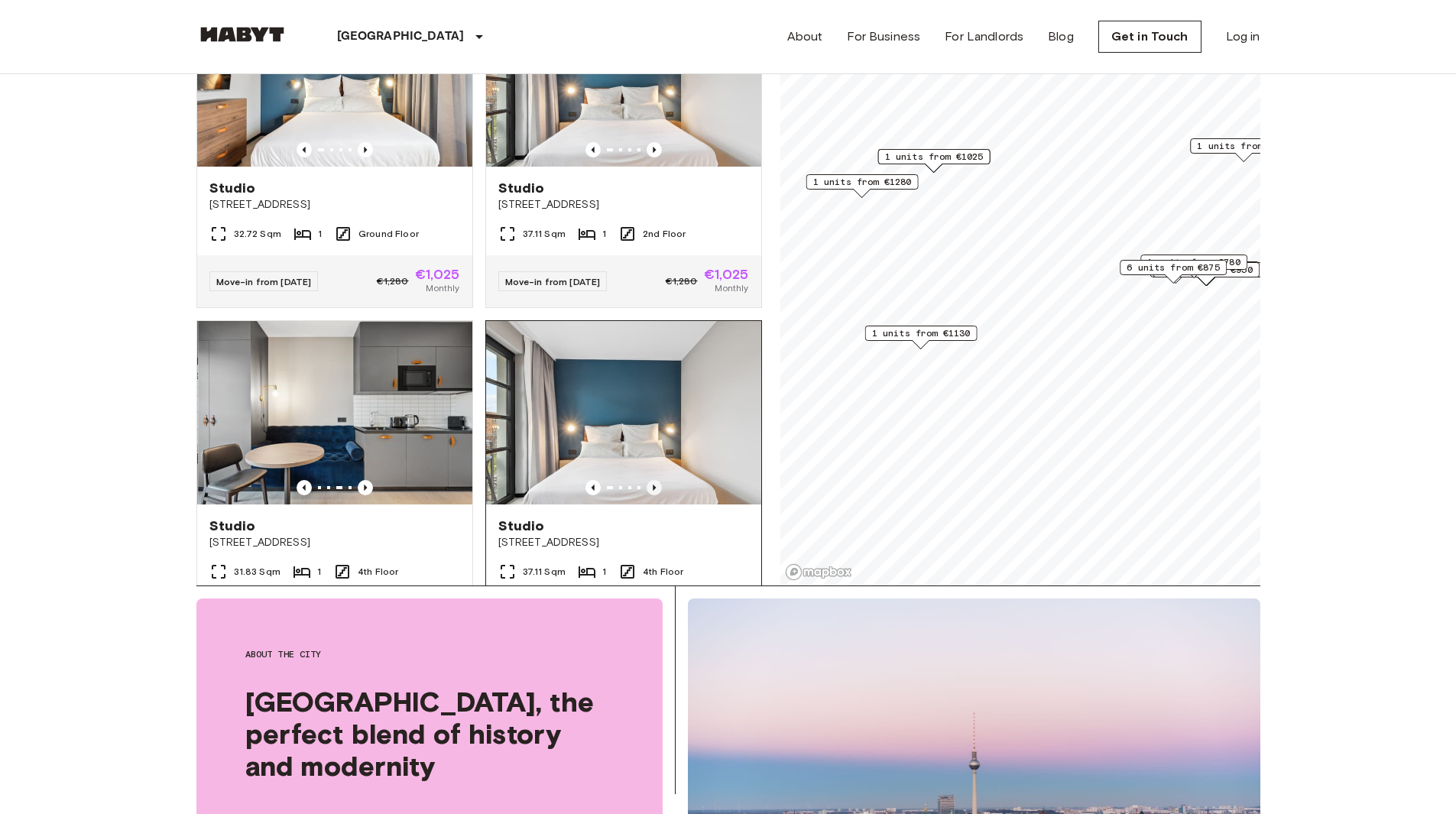
click at [647, 480] on icon "Previous image" at bounding box center [654, 488] width 15 height 15
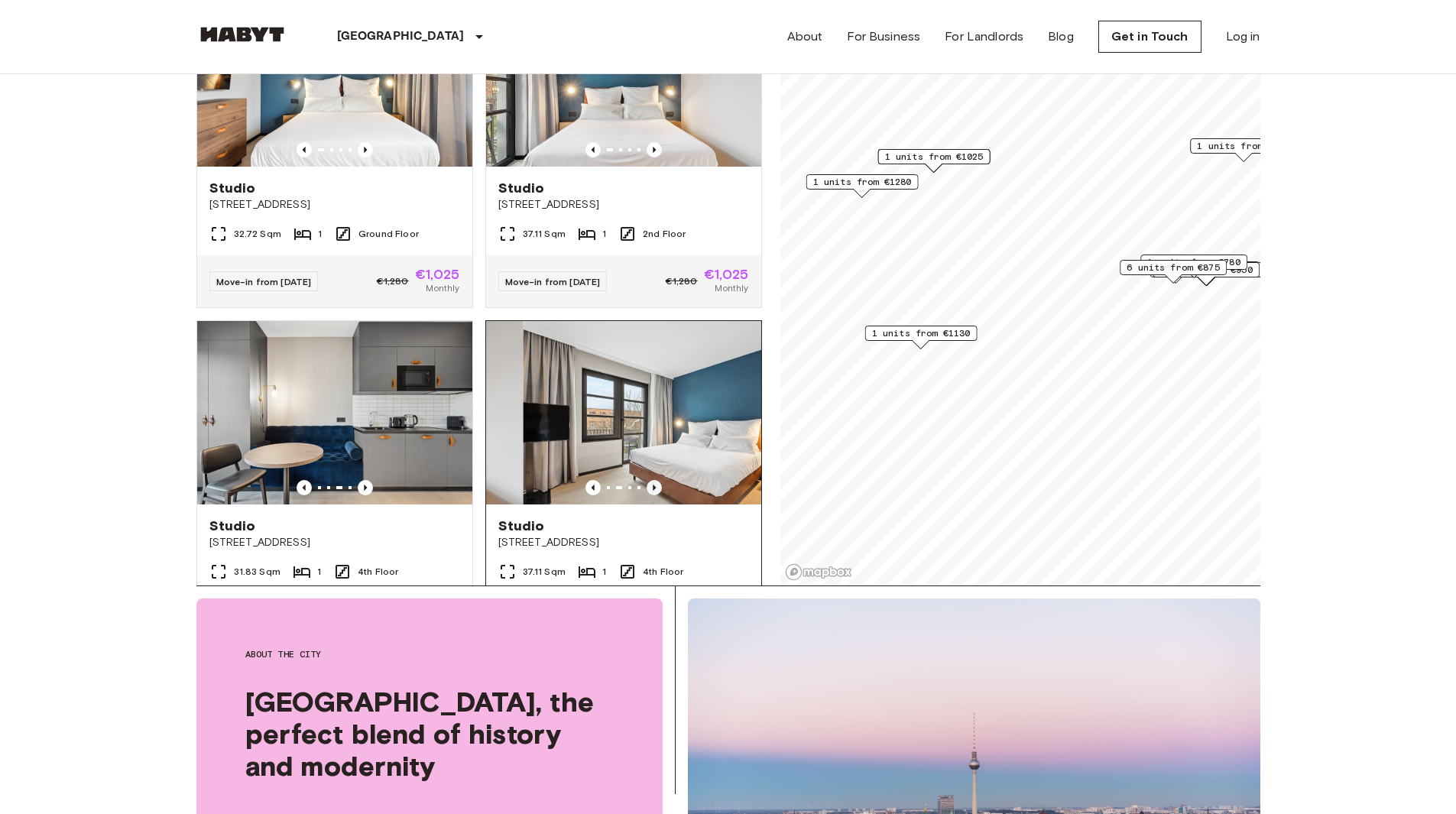
click at [647, 480] on icon "Previous image" at bounding box center [654, 488] width 15 height 15
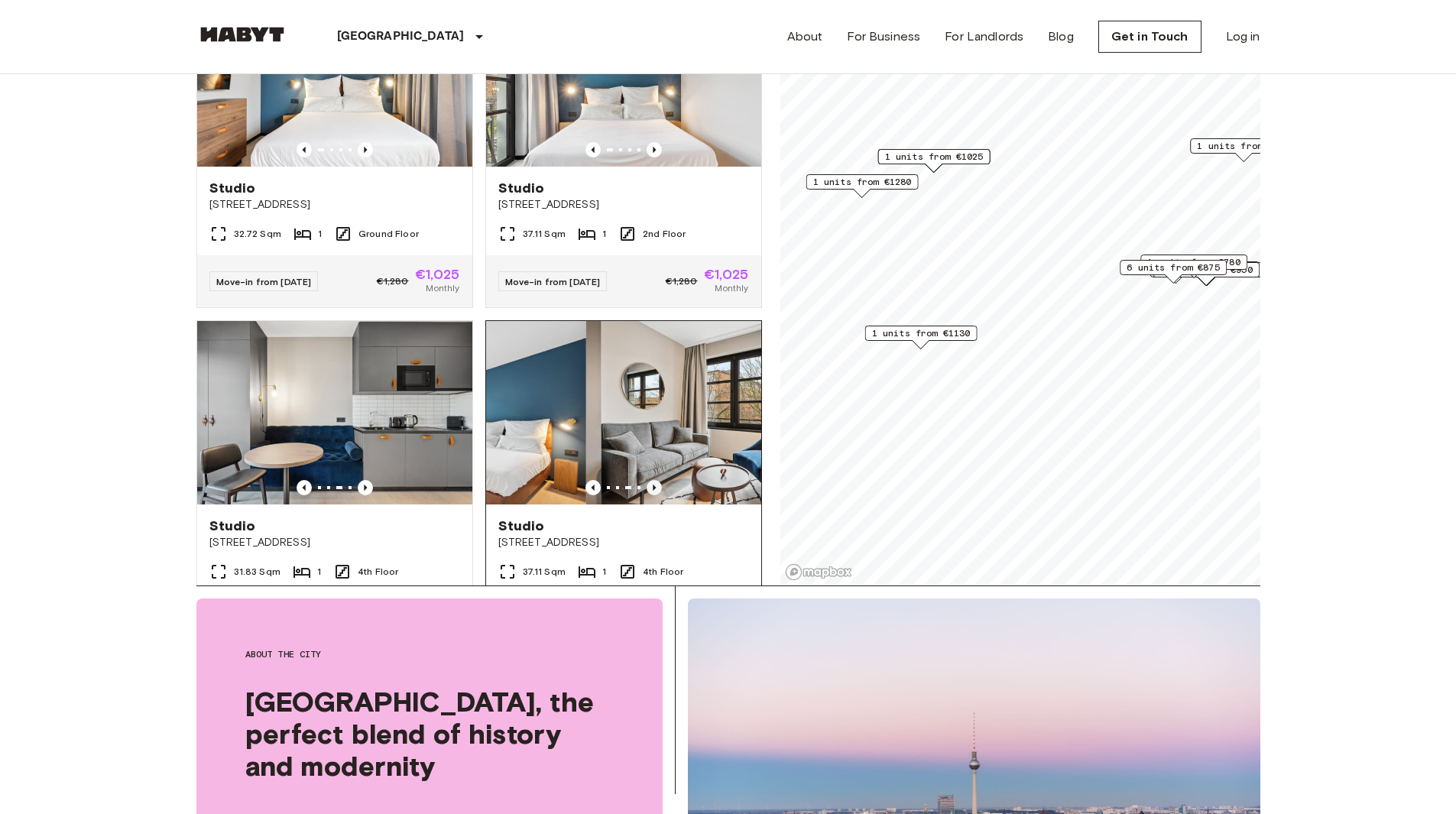
click at [647, 480] on icon "Previous image" at bounding box center [654, 488] width 15 height 15
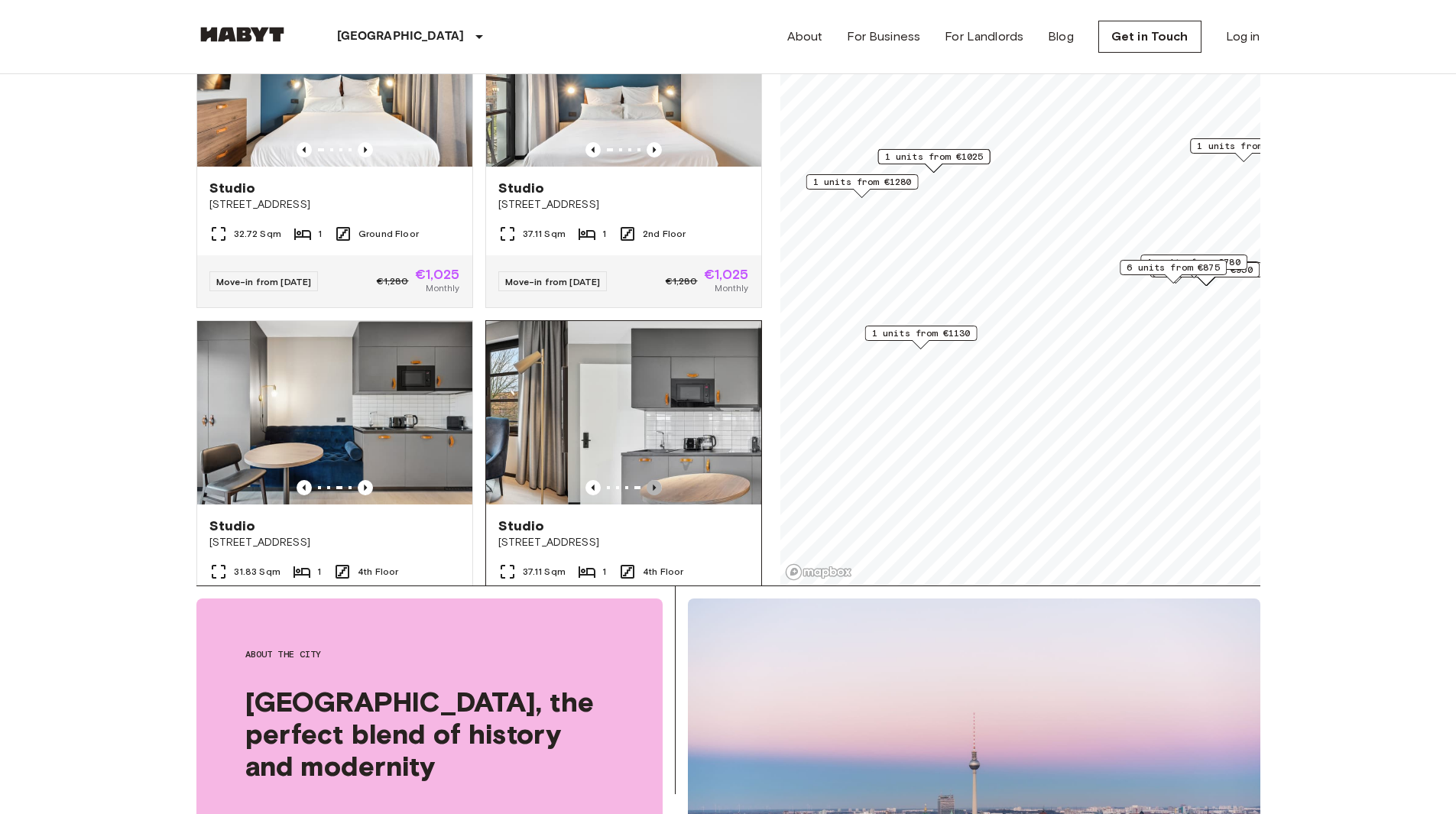
click at [647, 480] on icon "Previous image" at bounding box center [654, 488] width 15 height 15
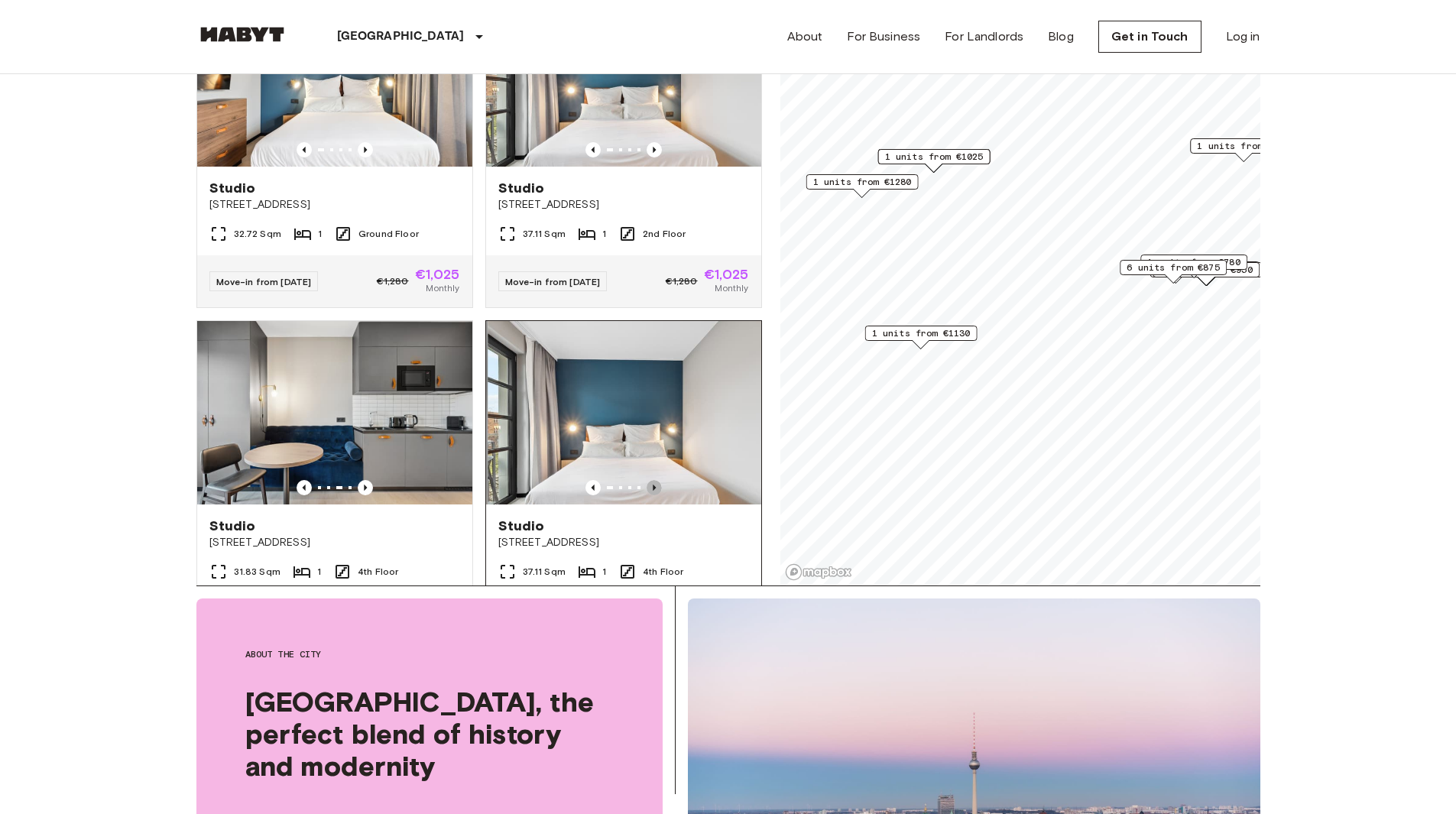
click at [647, 480] on icon "Previous image" at bounding box center [654, 488] width 15 height 15
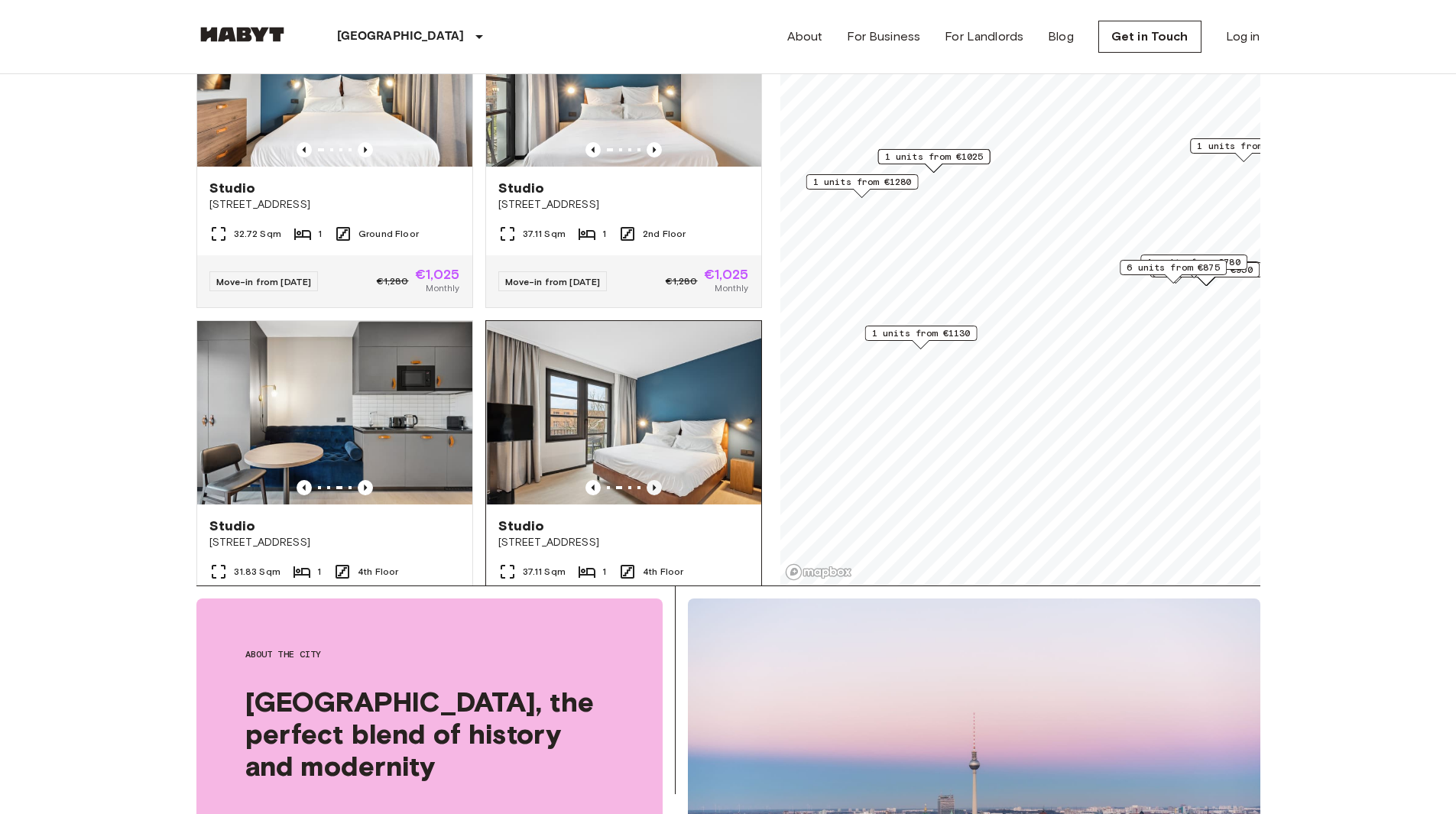
click at [647, 480] on icon "Previous image" at bounding box center [654, 488] width 15 height 15
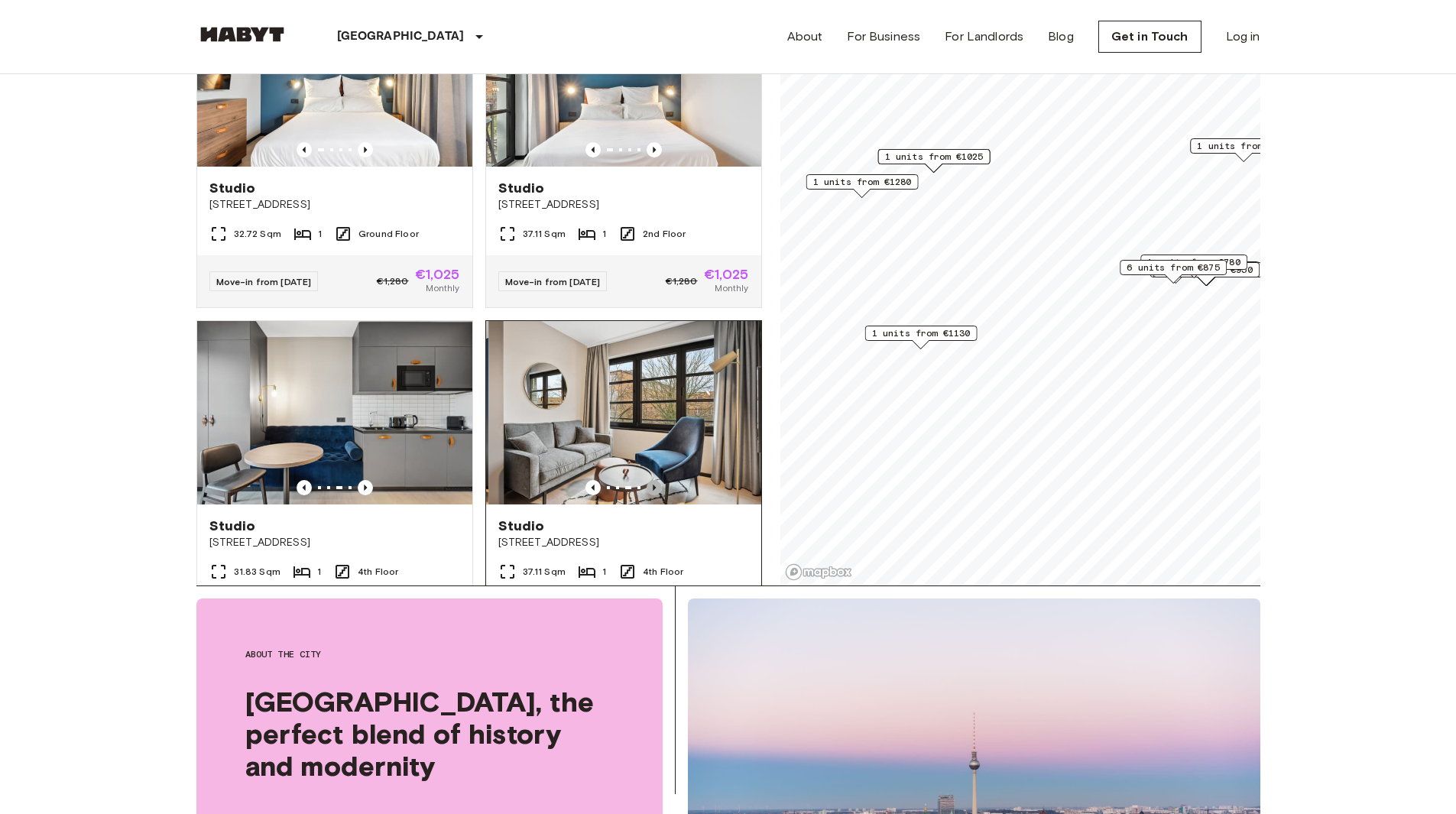
click at [647, 480] on icon "Previous image" at bounding box center [654, 488] width 15 height 15
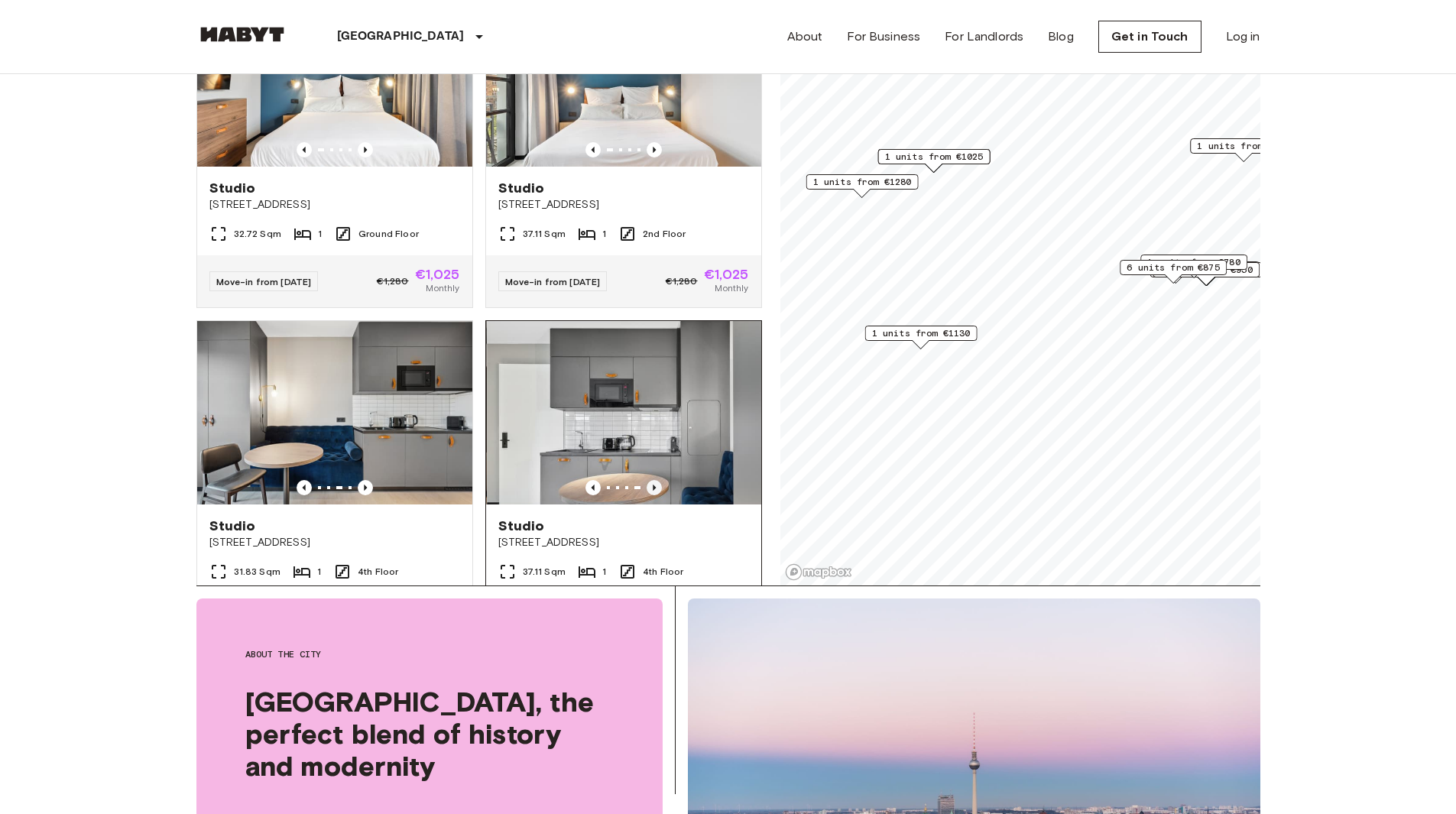
click at [647, 480] on icon "Previous image" at bounding box center [654, 488] width 15 height 15
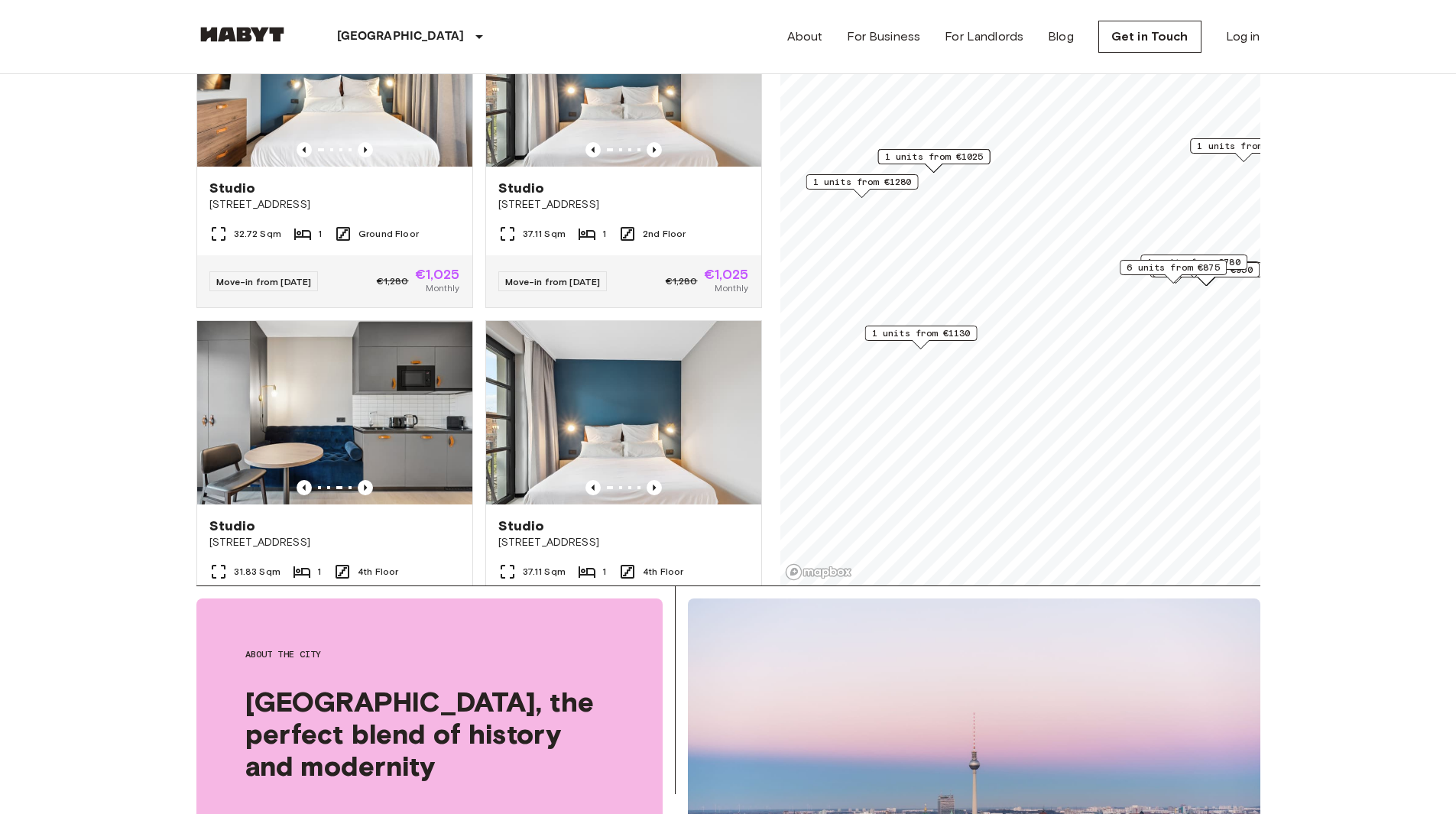
scroll to position [0, 0]
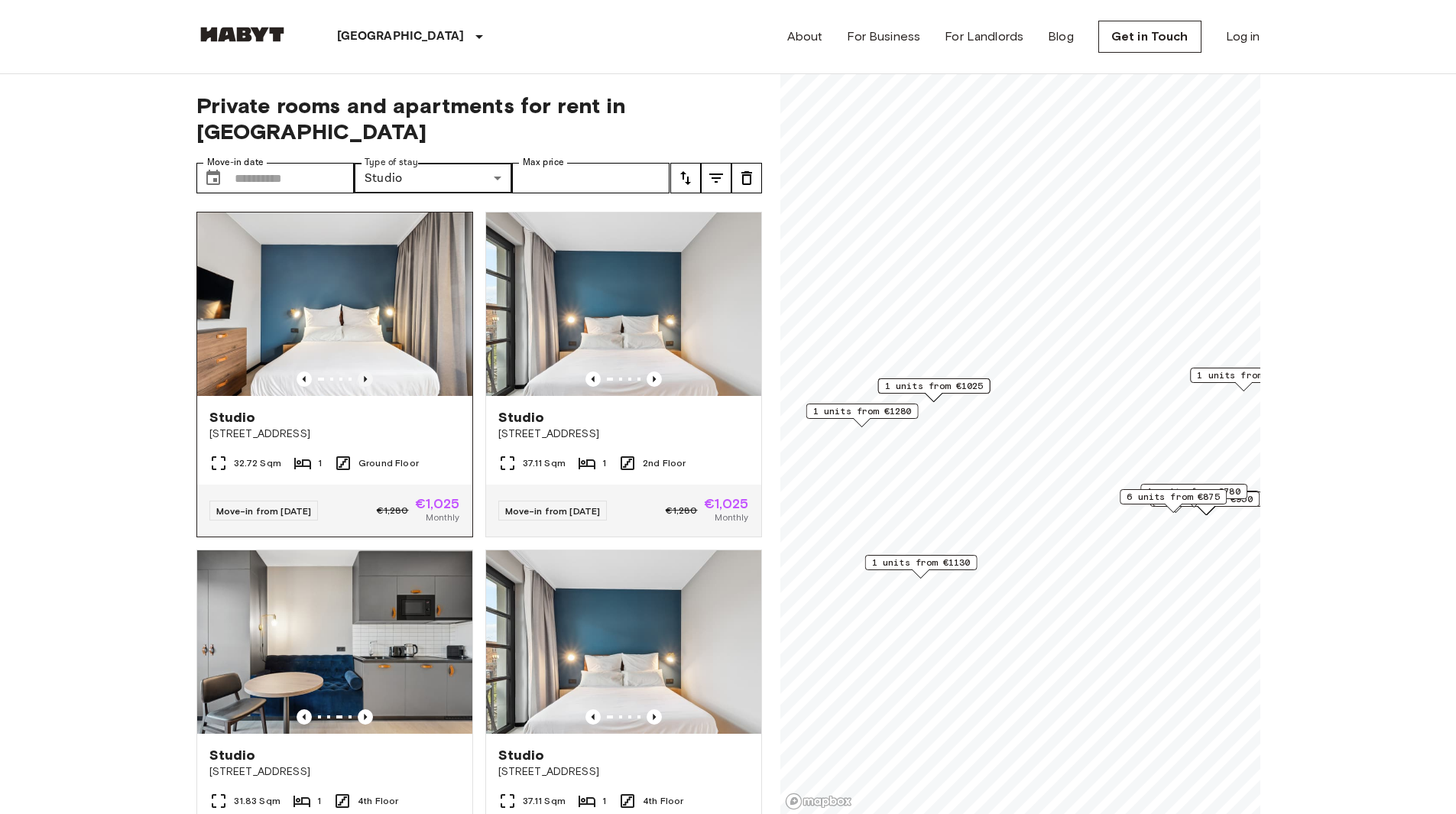
click at [360, 371] on icon "Previous image" at bounding box center [365, 379] width 15 height 15
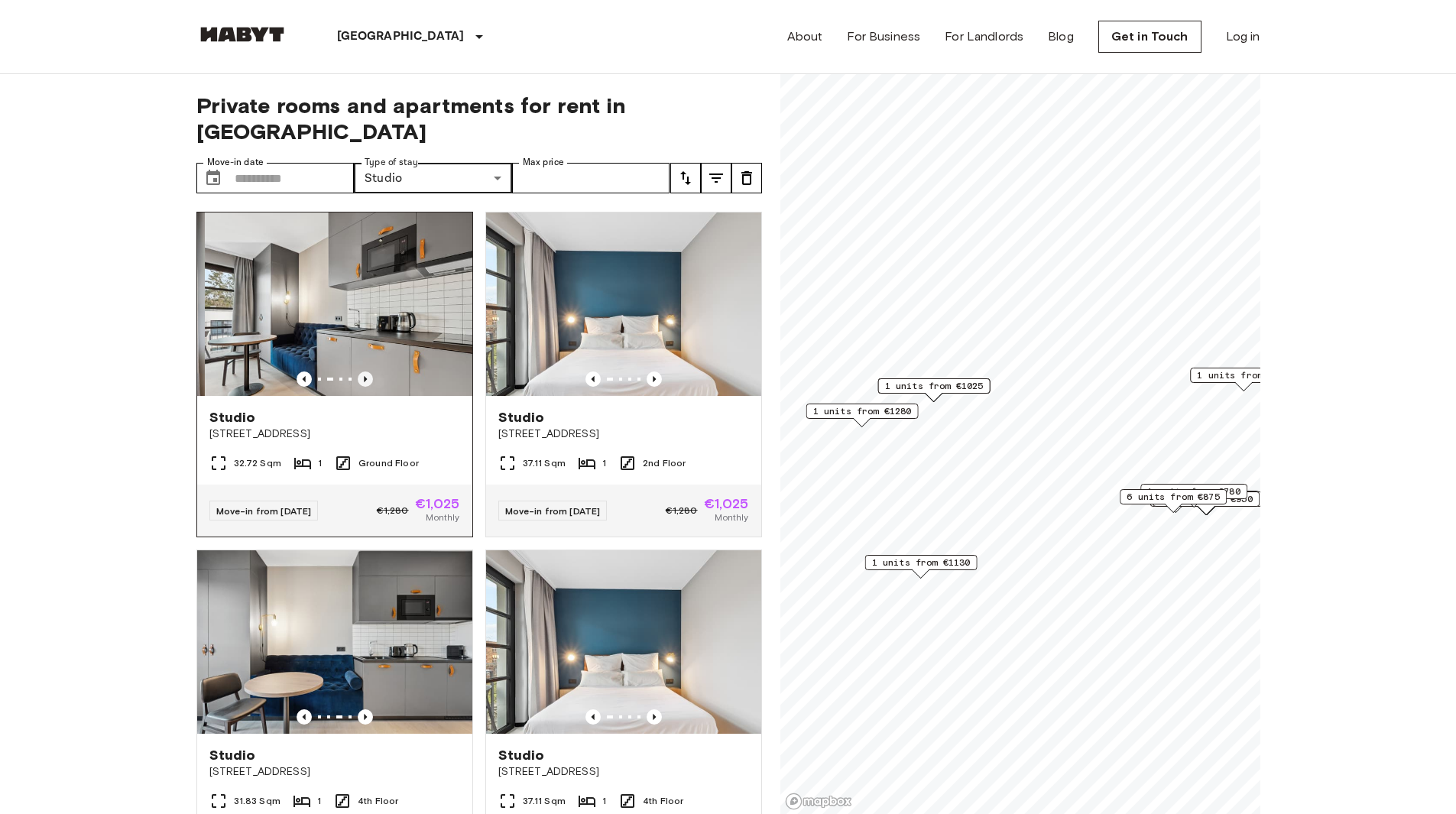
click at [360, 371] on icon "Previous image" at bounding box center [365, 379] width 15 height 15
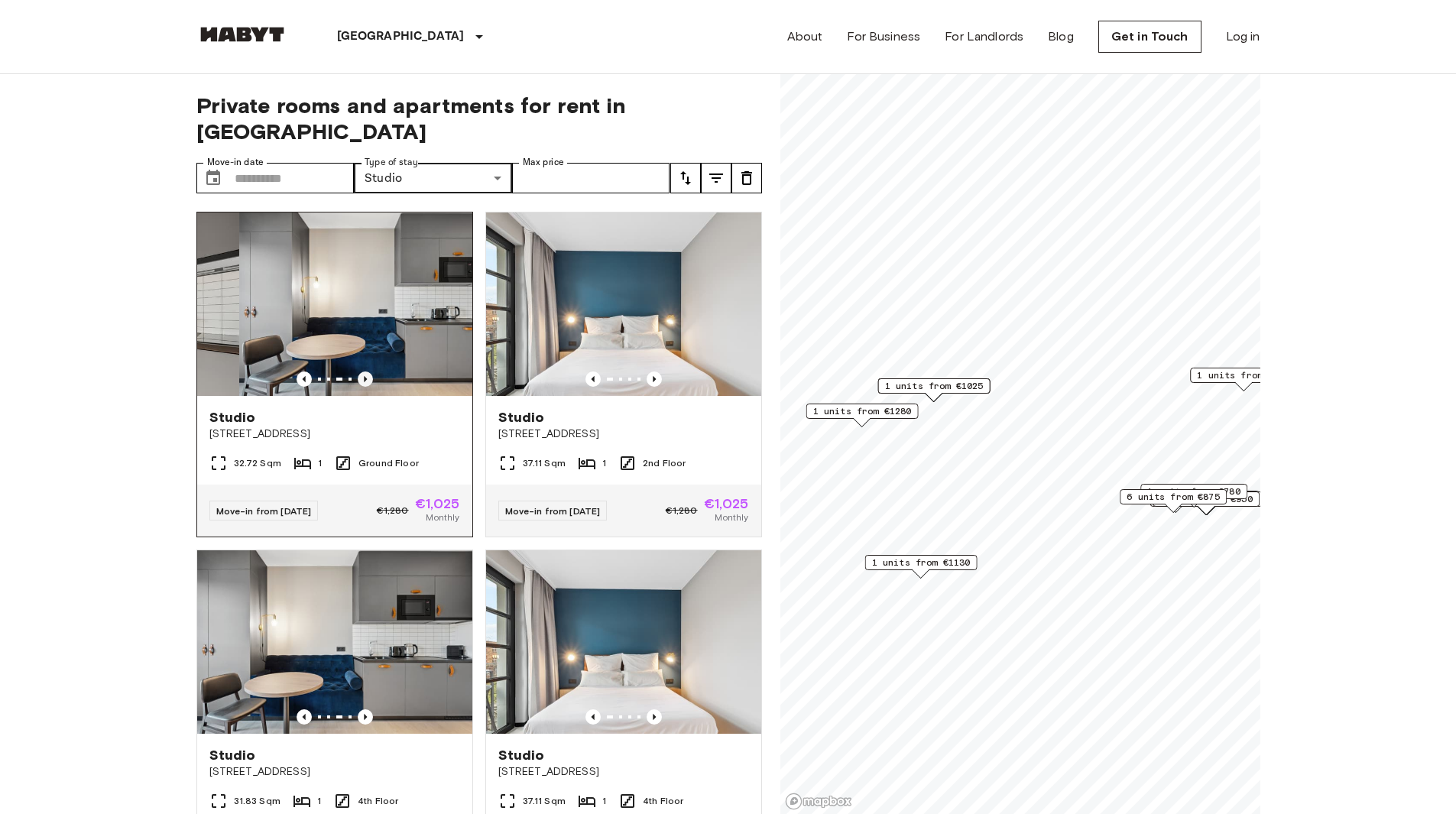
click at [360, 371] on icon "Previous image" at bounding box center [365, 379] width 15 height 15
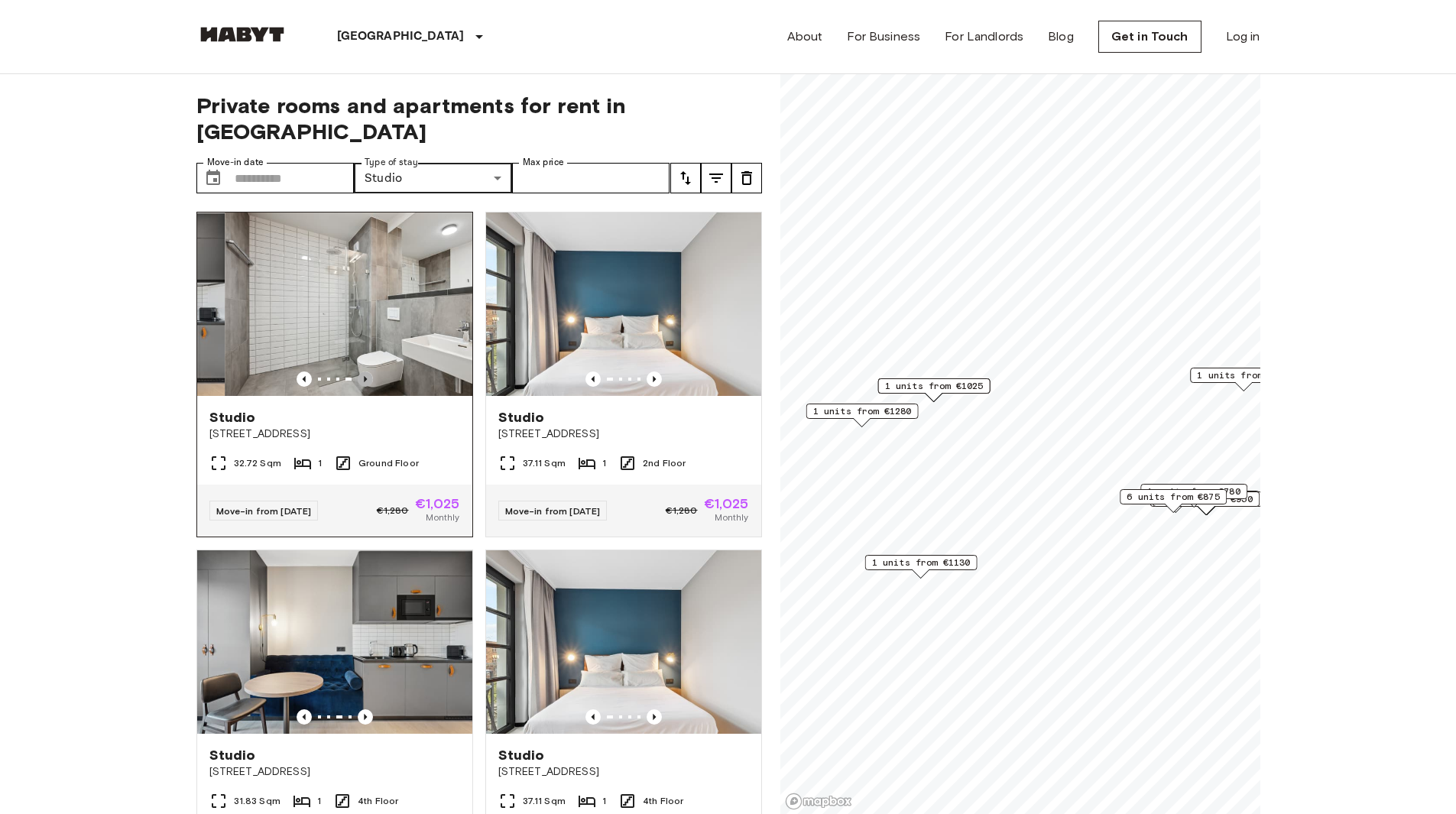
click at [360, 371] on icon "Previous image" at bounding box center [365, 379] width 15 height 15
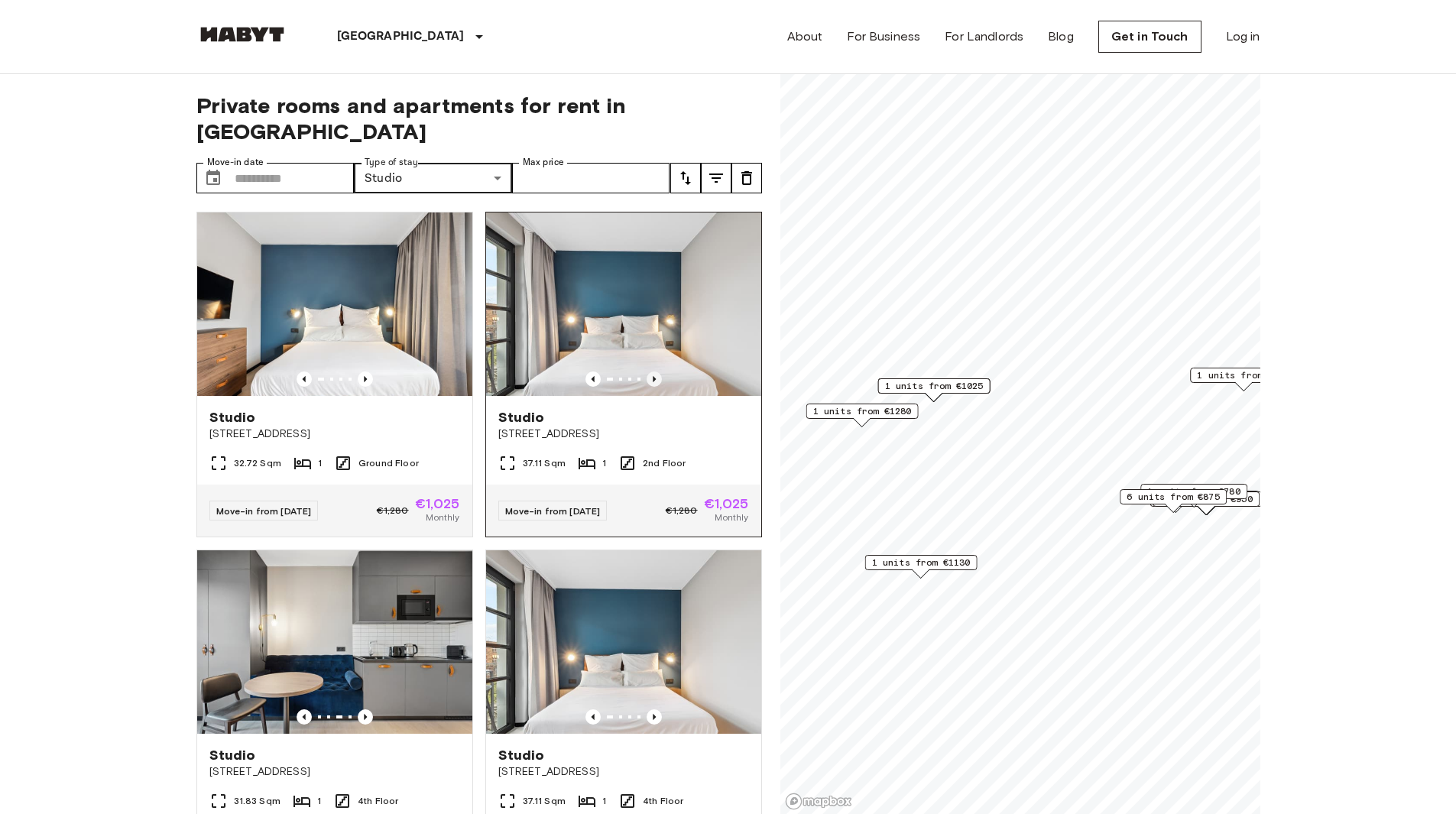
click at [647, 371] on icon "Previous image" at bounding box center [654, 379] width 15 height 15
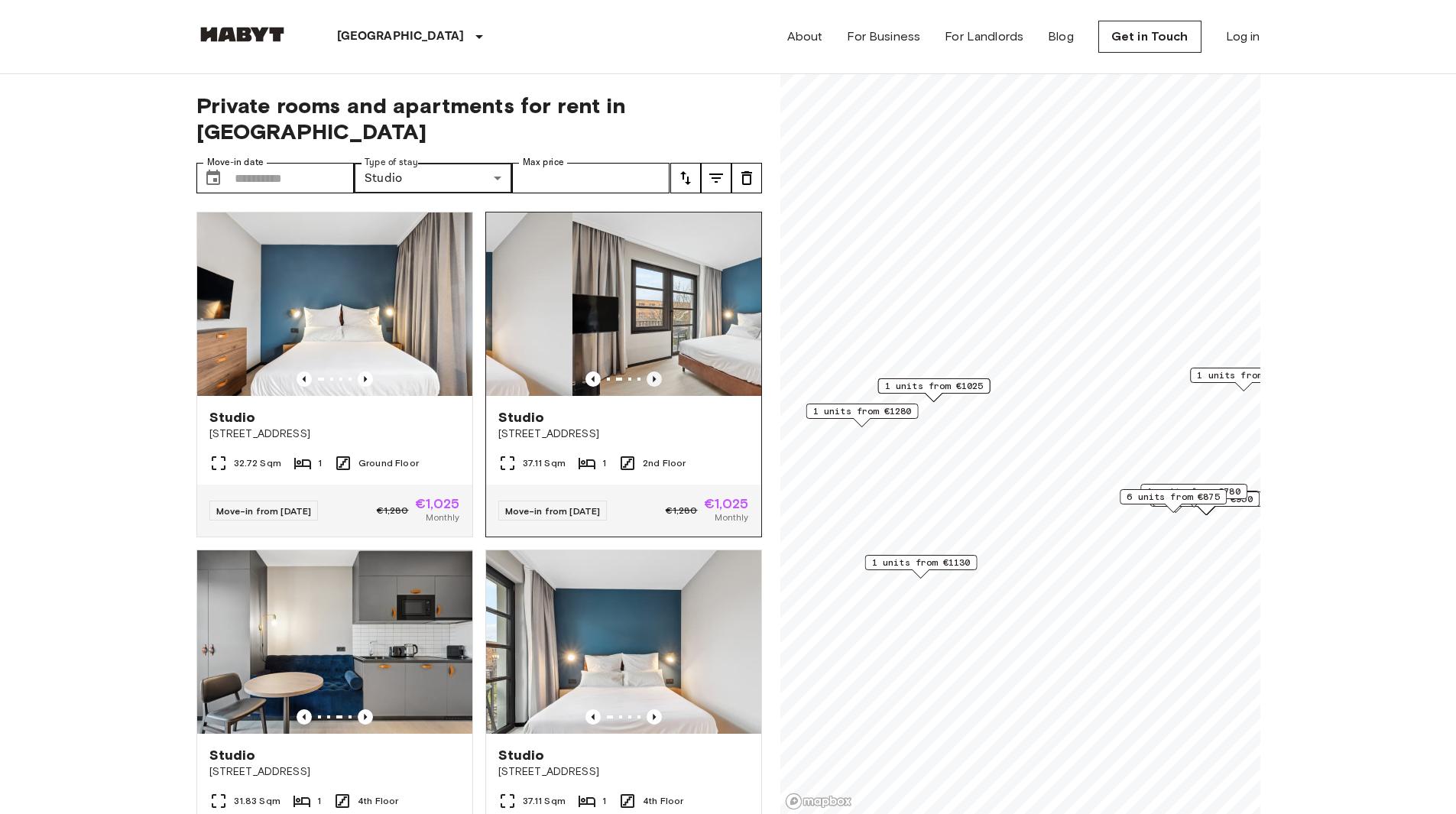
click at [647, 371] on icon "Previous image" at bounding box center [654, 379] width 15 height 15
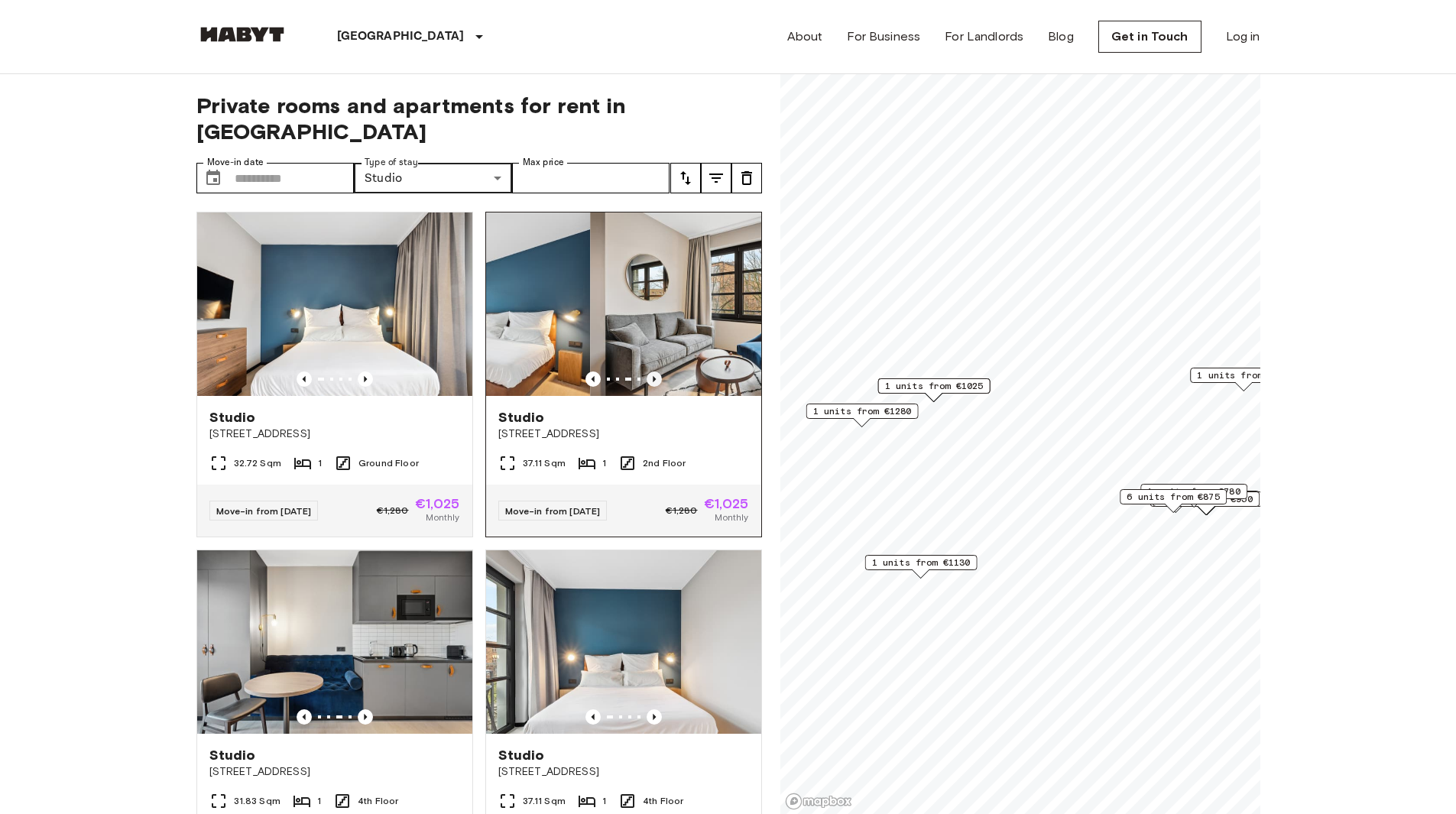
click at [647, 371] on icon "Previous image" at bounding box center [654, 379] width 15 height 15
